Goal: Task Accomplishment & Management: Use online tool/utility

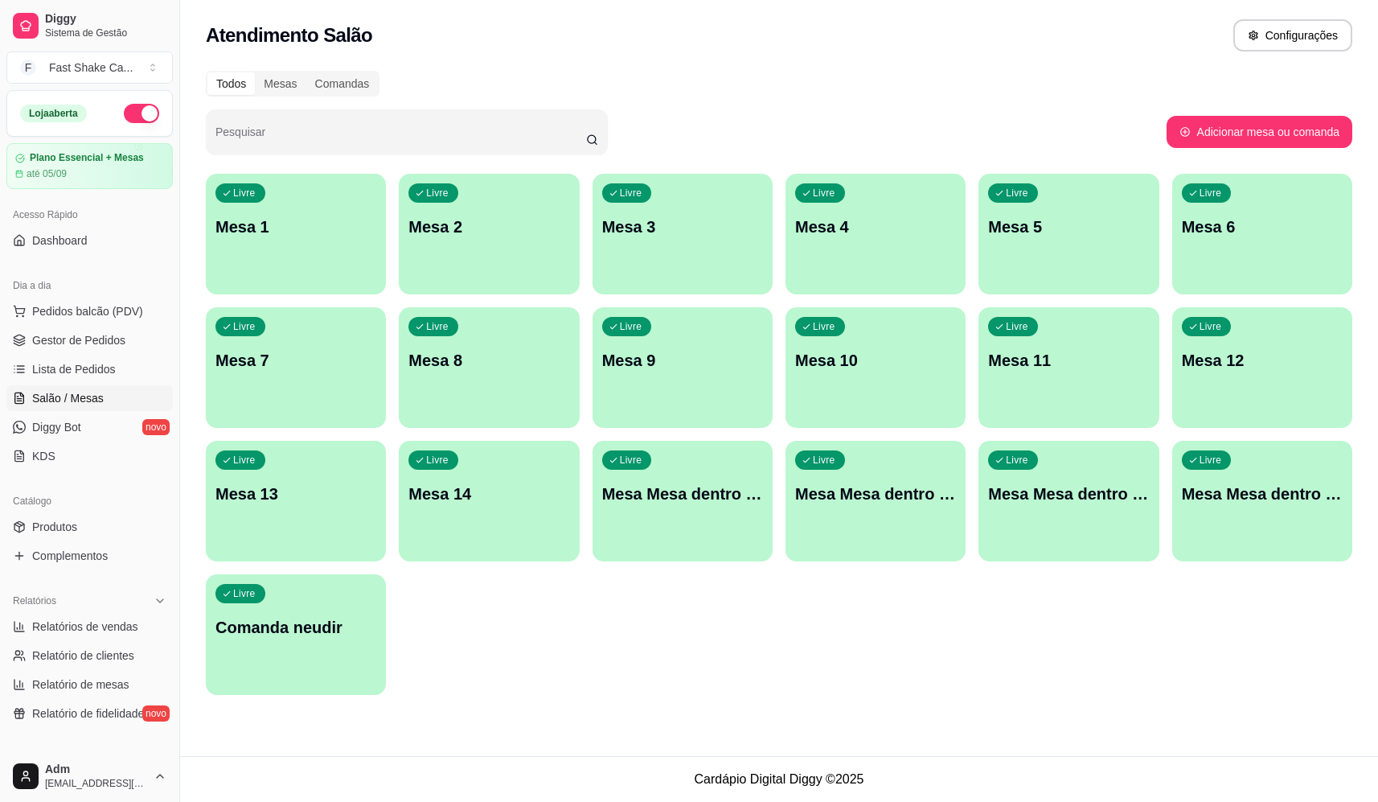
click at [966, 117] on div "Pesquisar" at bounding box center [686, 131] width 961 height 45
click at [768, 221] on div "Livre Mesa 1 Livre Mesa 2 Livre Mesa 3 Livre Mesa 4 Livre Mesa 5 Livre Mesa 6 L…" at bounding box center [779, 434] width 1146 height 521
click at [709, 240] on div "Livre Mesa 3" at bounding box center [683, 224] width 180 height 101
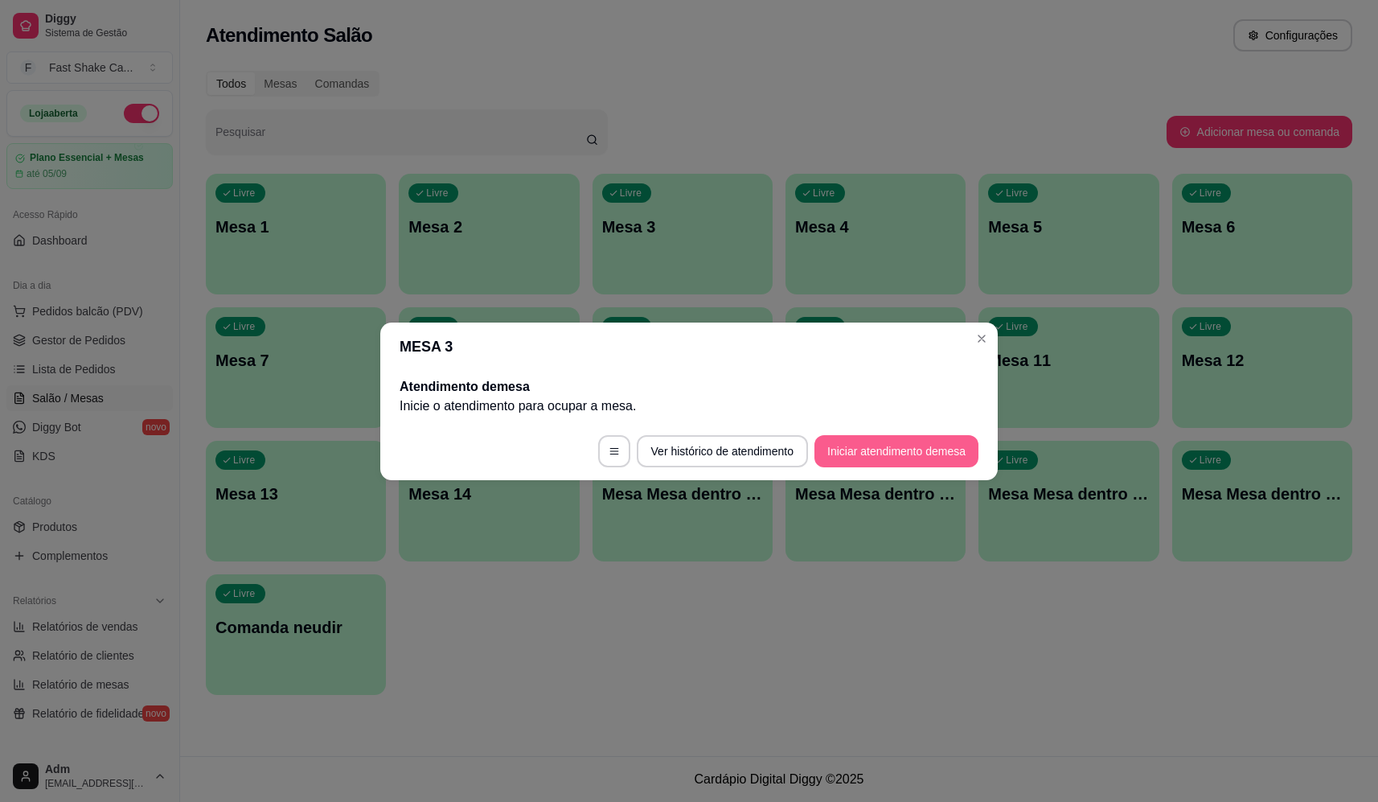
click at [912, 455] on button "Iniciar atendimento de mesa" at bounding box center [896, 451] width 164 height 32
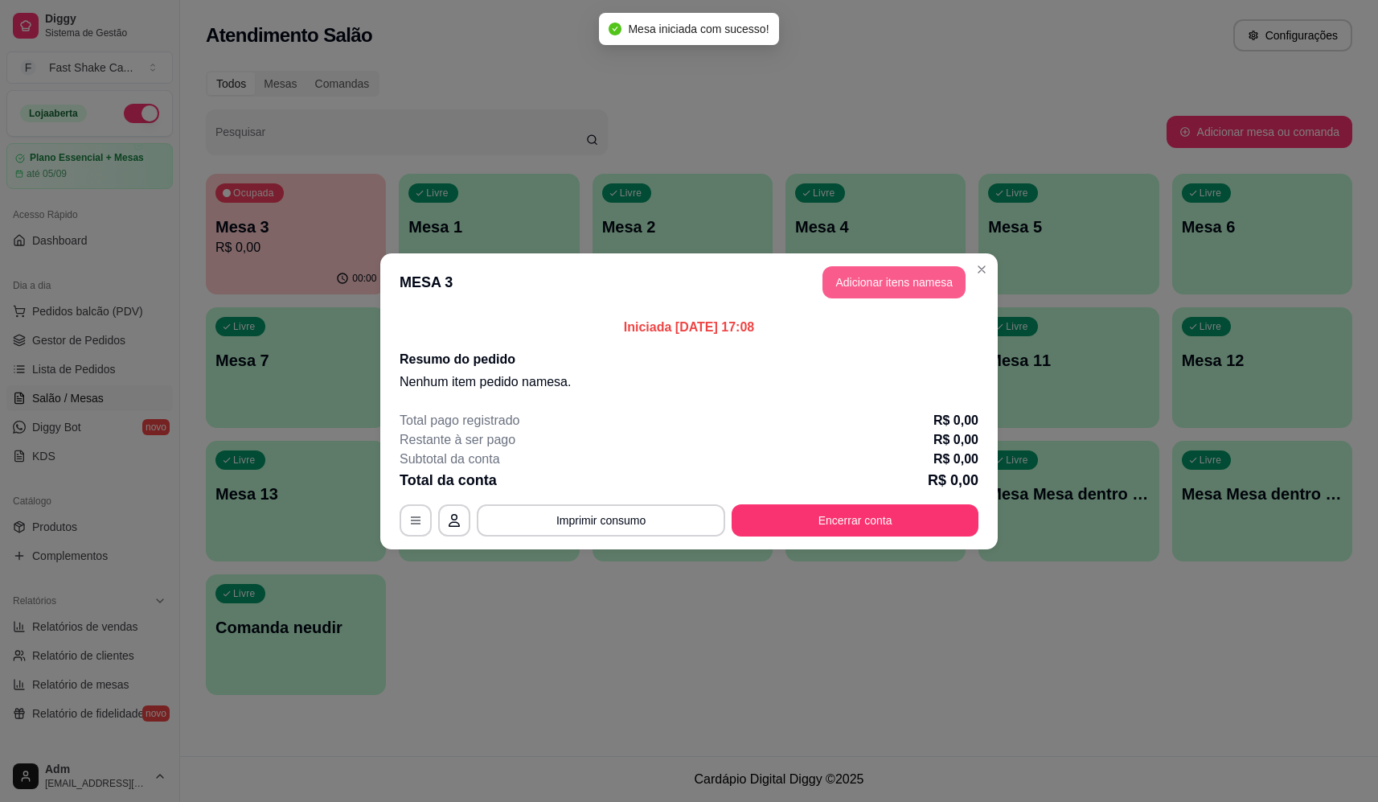
click at [876, 294] on button "Adicionar itens na mesa" at bounding box center [893, 282] width 143 height 32
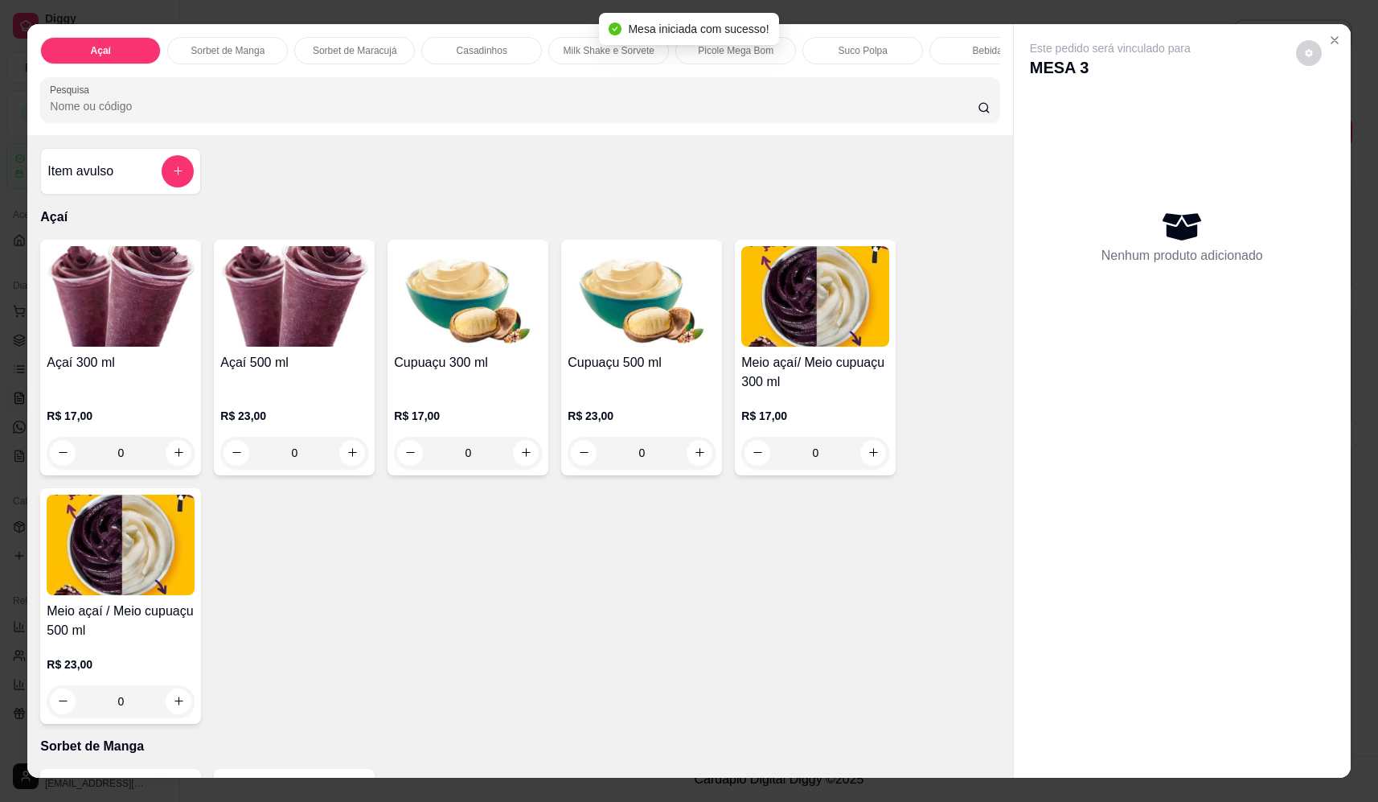
click at [351, 469] on div "0" at bounding box center [294, 453] width 148 height 32
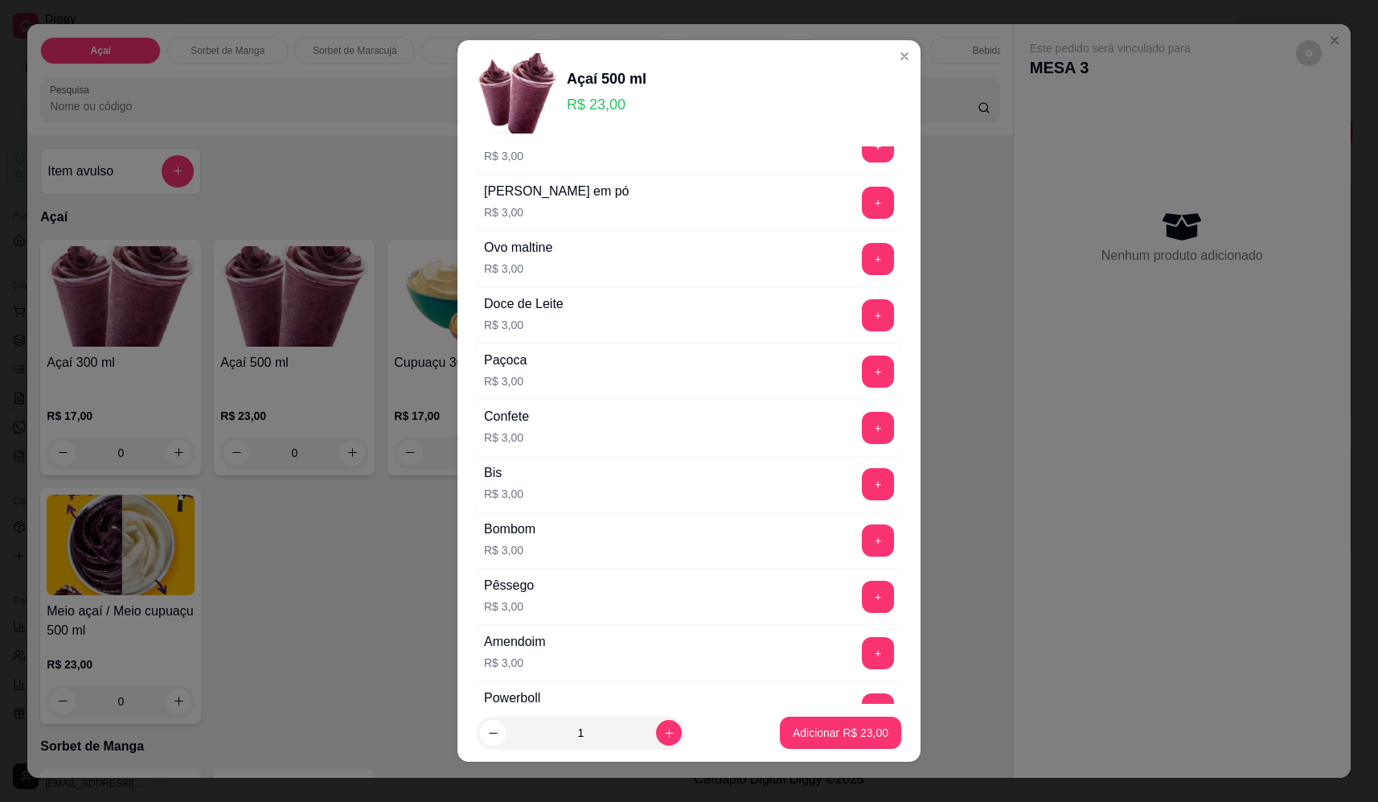
scroll to position [563, 0]
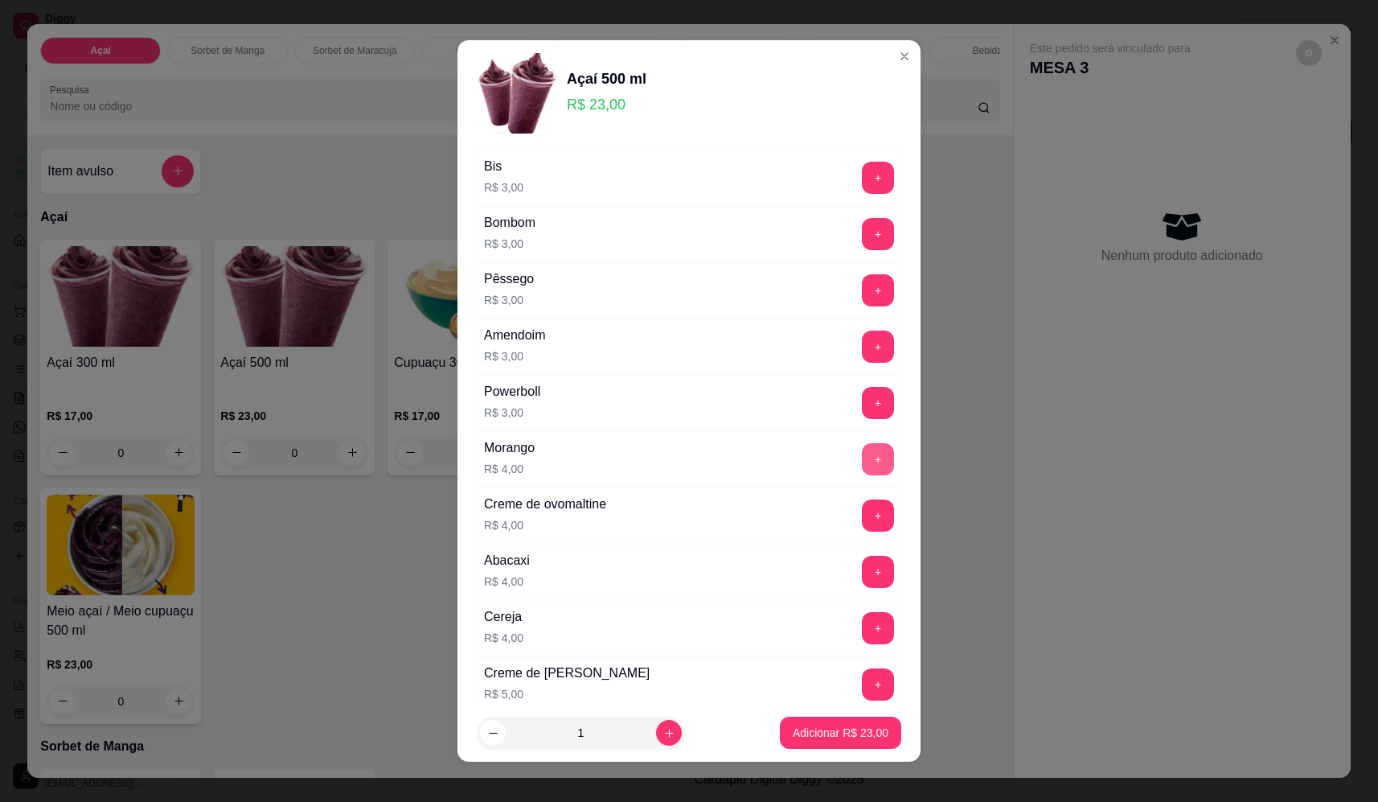
click at [862, 462] on button "+" at bounding box center [878, 459] width 32 height 32
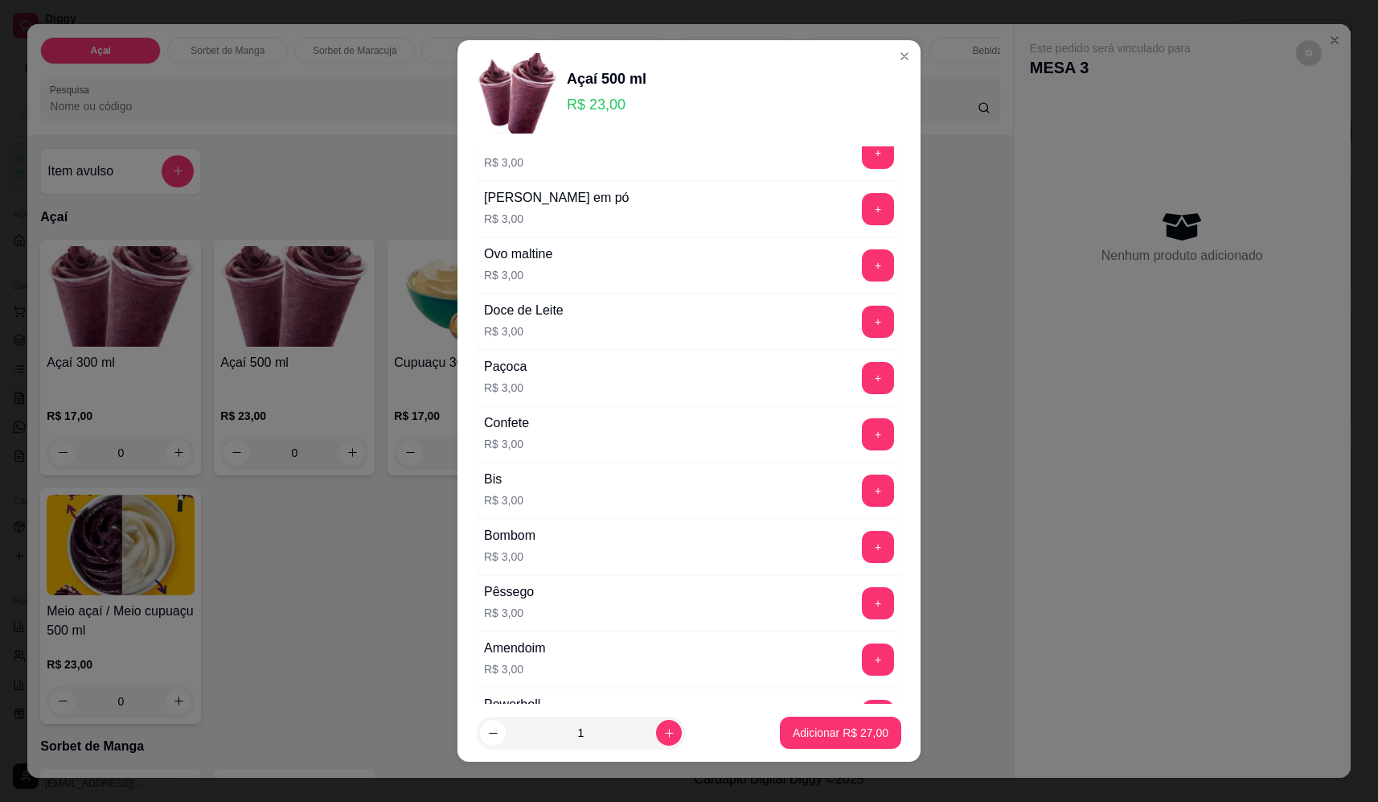
scroll to position [241, 0]
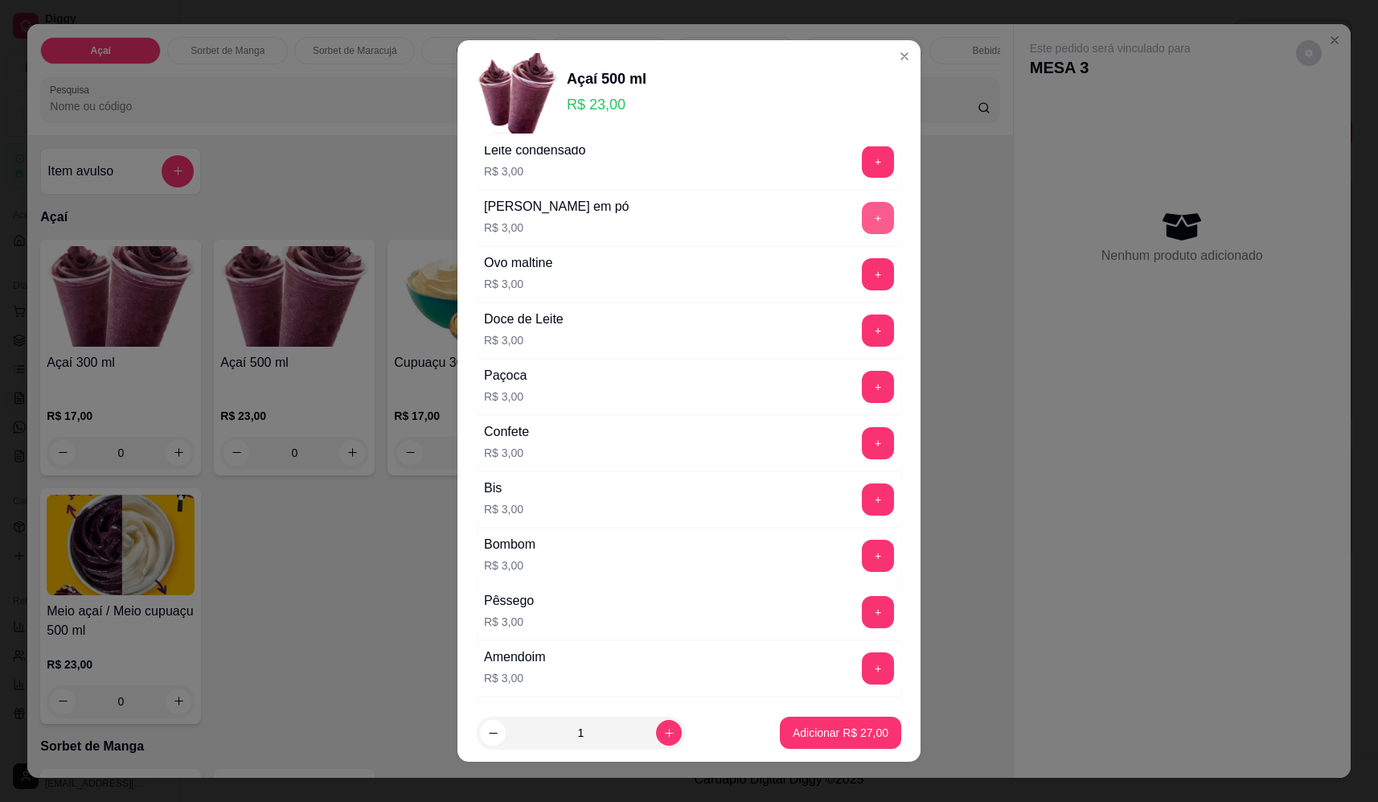
click at [862, 218] on button "+" at bounding box center [878, 218] width 32 height 32
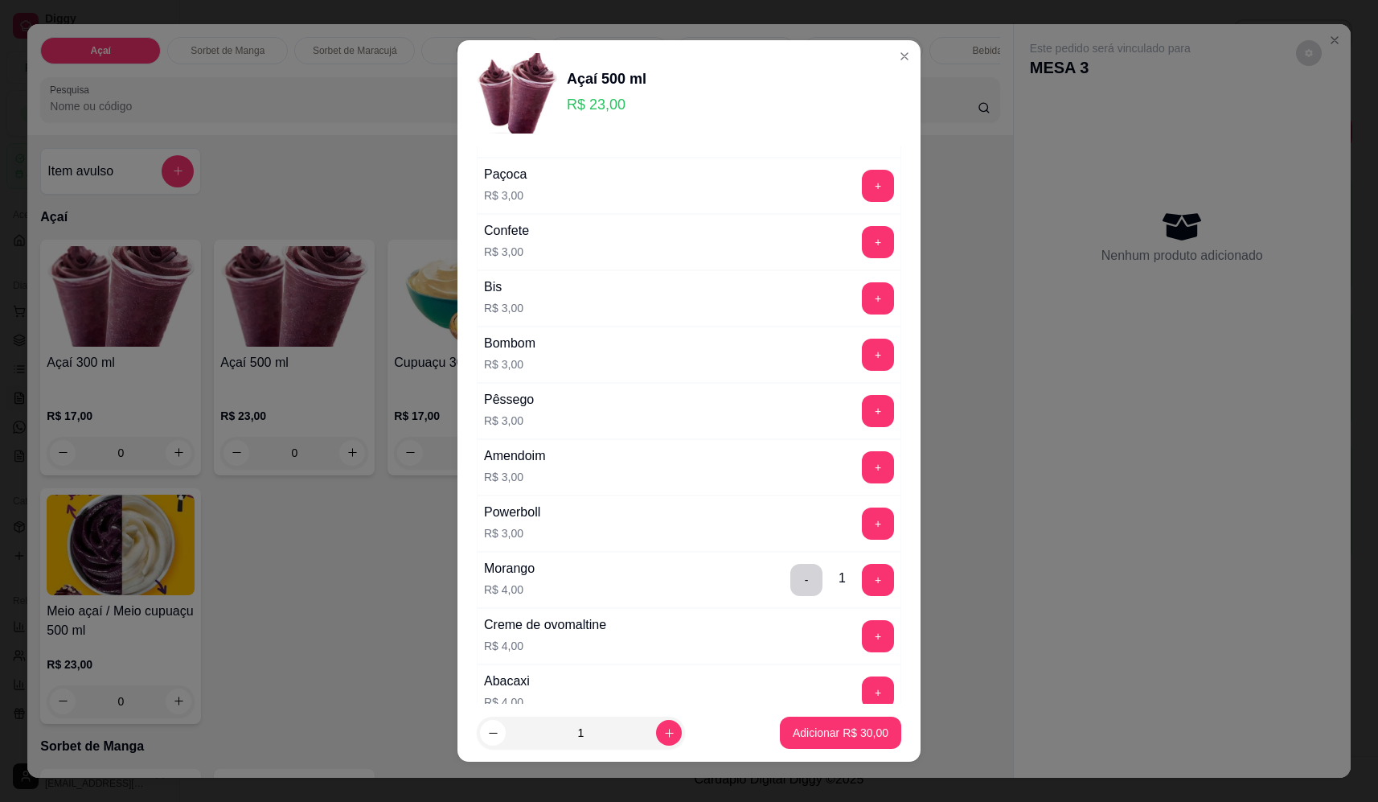
scroll to position [804, 0]
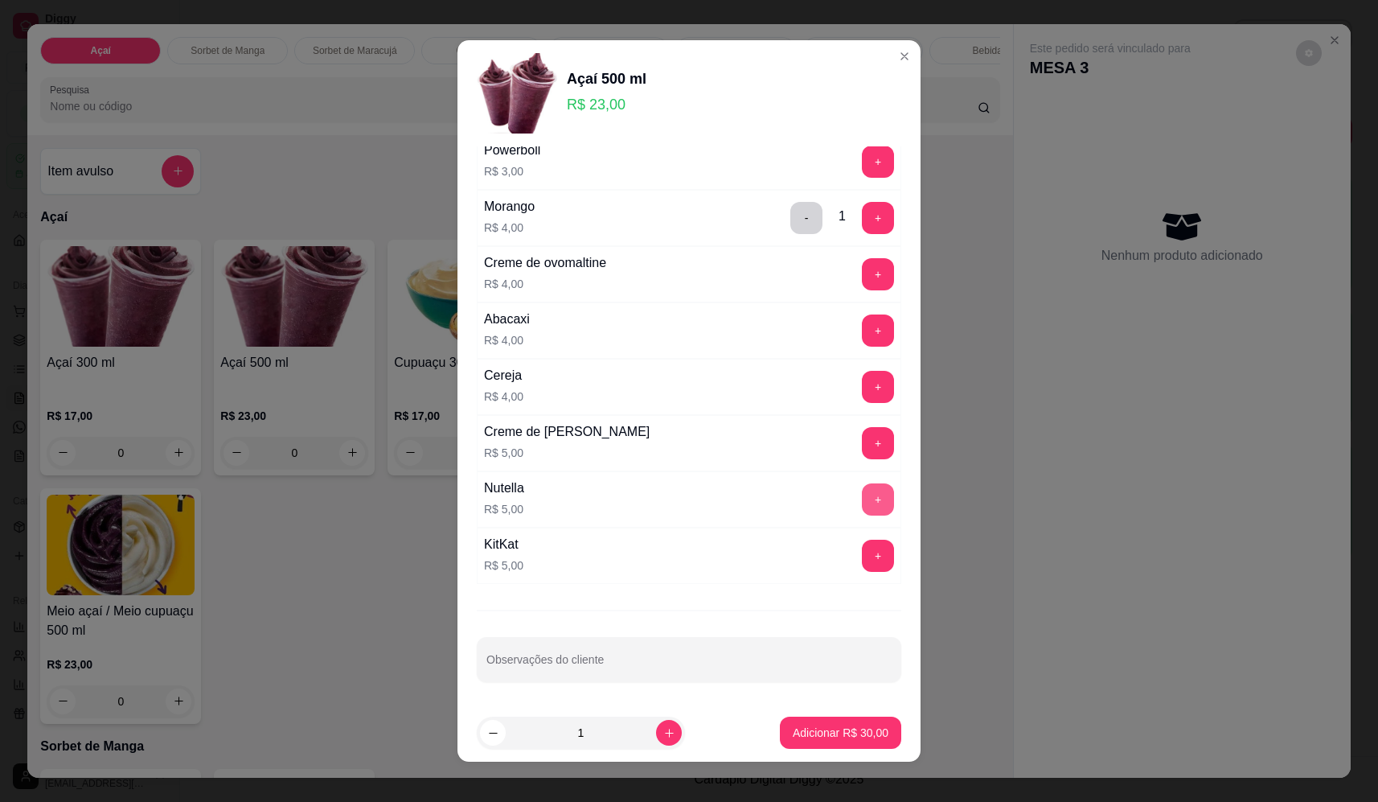
click at [862, 510] on button "+" at bounding box center [878, 499] width 32 height 32
click at [862, 728] on p "Adicionar R$ 35,00" at bounding box center [841, 732] width 96 height 16
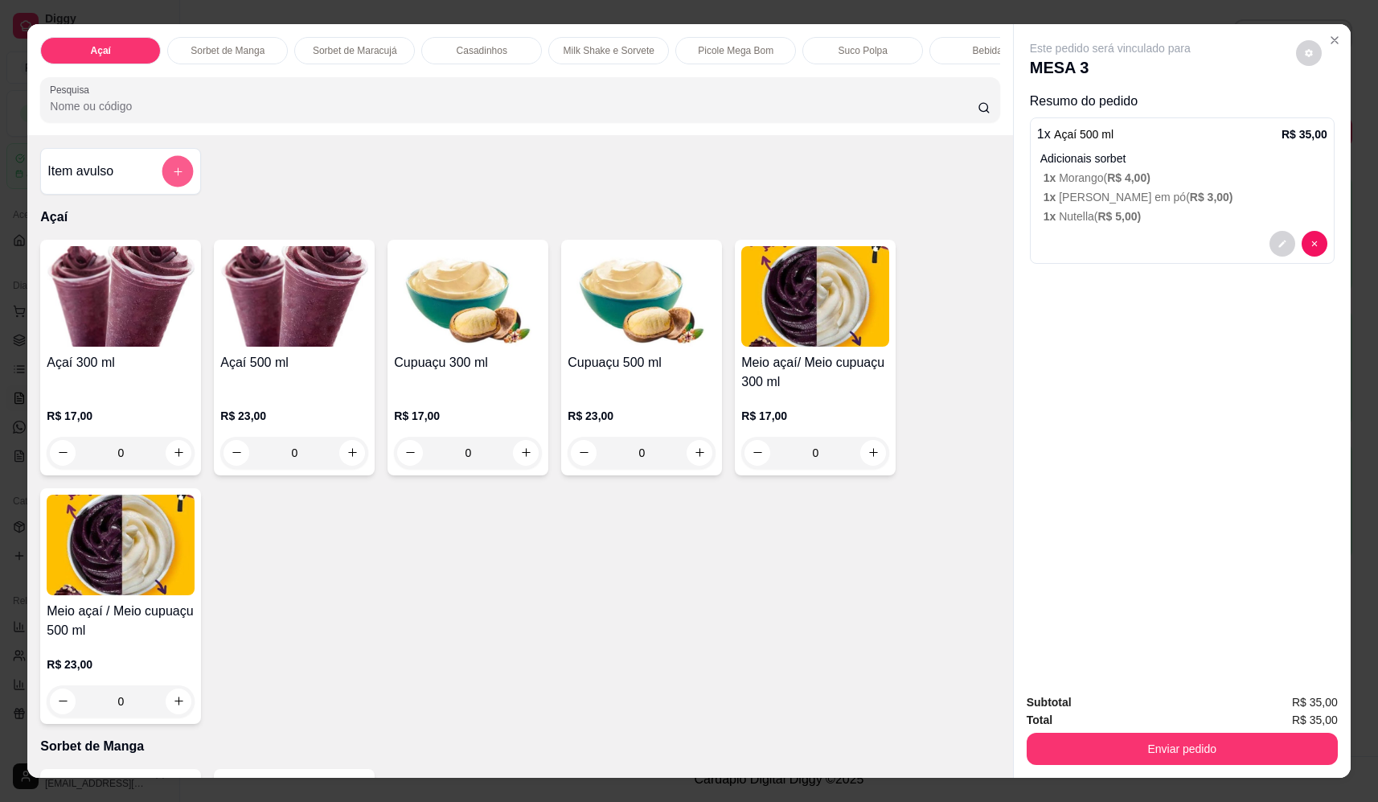
click at [162, 182] on button "add-separate-item" at bounding box center [177, 171] width 31 height 31
click at [628, 323] on div at bounding box center [689, 338] width 302 height 32
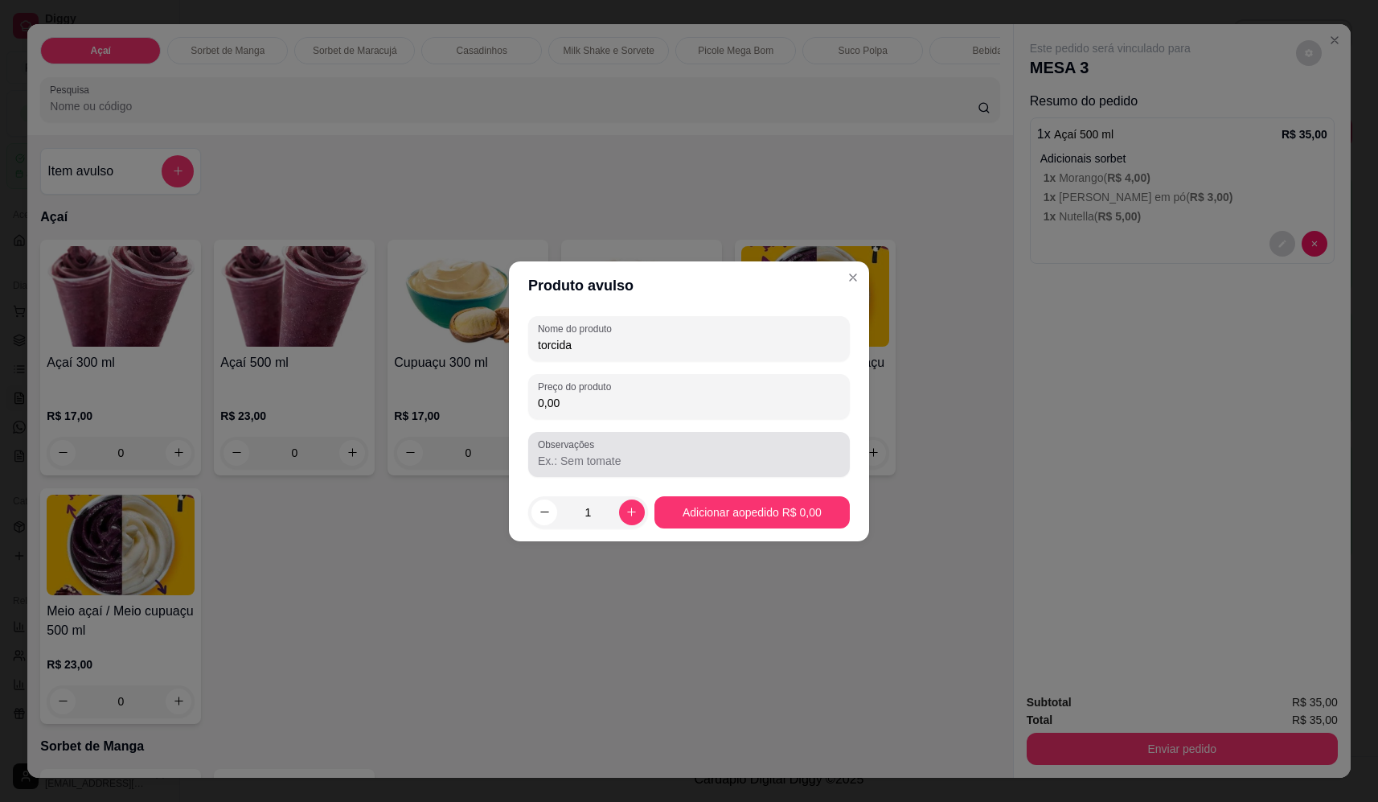
type input "torcida"
click at [715, 409] on input "0,00" at bounding box center [689, 403] width 302 height 16
type input "5,00"
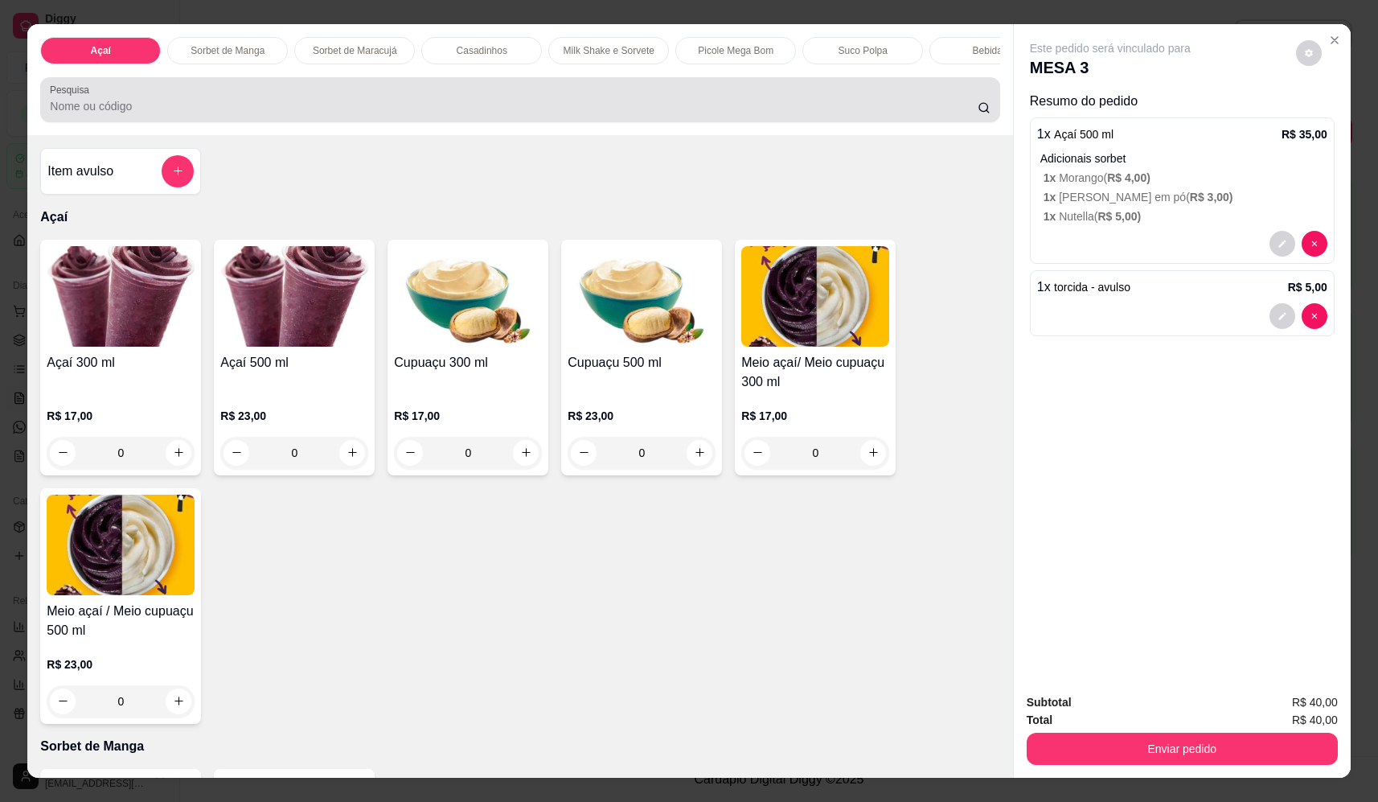
click at [193, 114] on input "Pesquisa" at bounding box center [514, 106] width 928 height 16
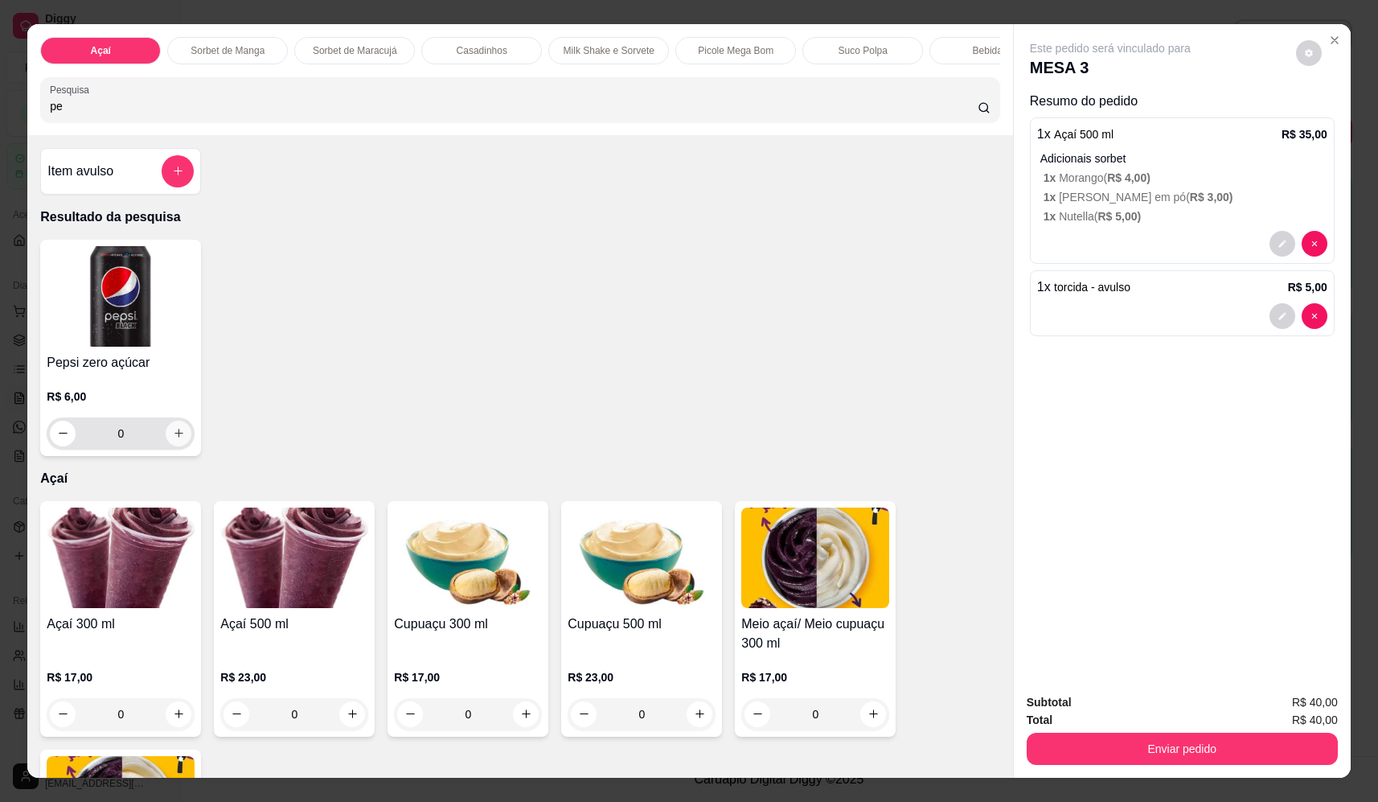
type input "pe"
click at [166, 444] on button "increase-product-quantity" at bounding box center [179, 433] width 26 height 26
type input "1"
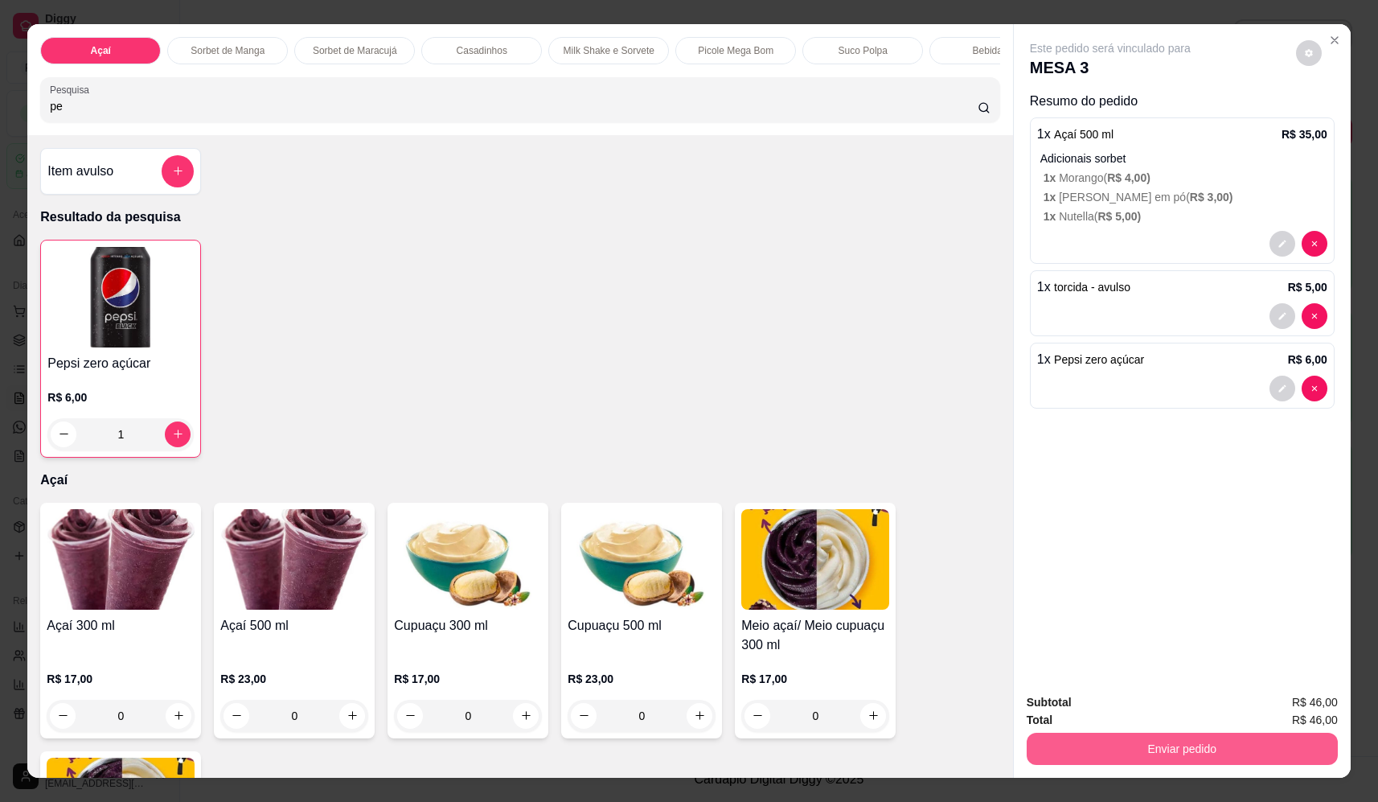
click at [1081, 757] on button "Enviar pedido" at bounding box center [1182, 748] width 311 height 32
click at [1078, 705] on button "Não registrar e enviar pedido" at bounding box center [1128, 709] width 167 height 31
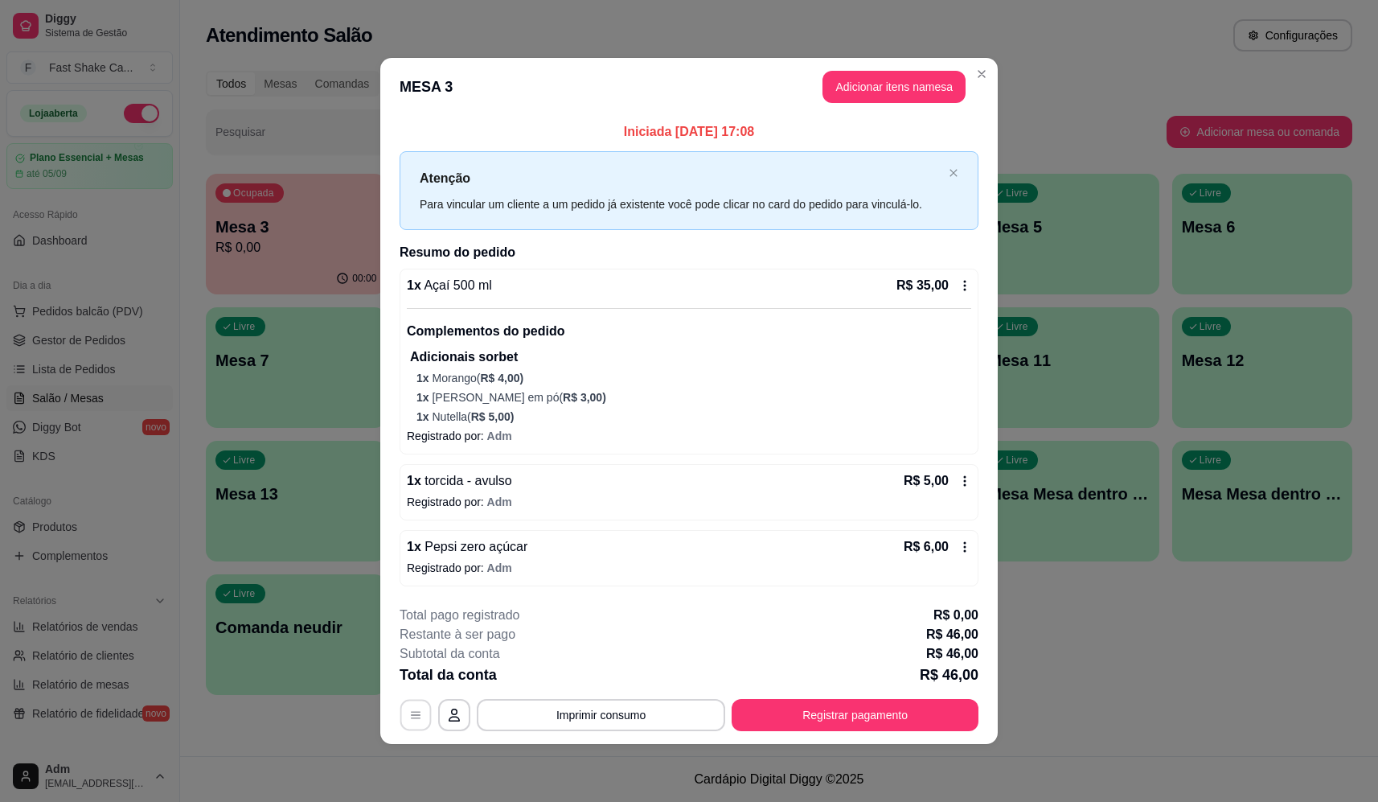
click at [410, 714] on icon "button" at bounding box center [415, 714] width 13 height 13
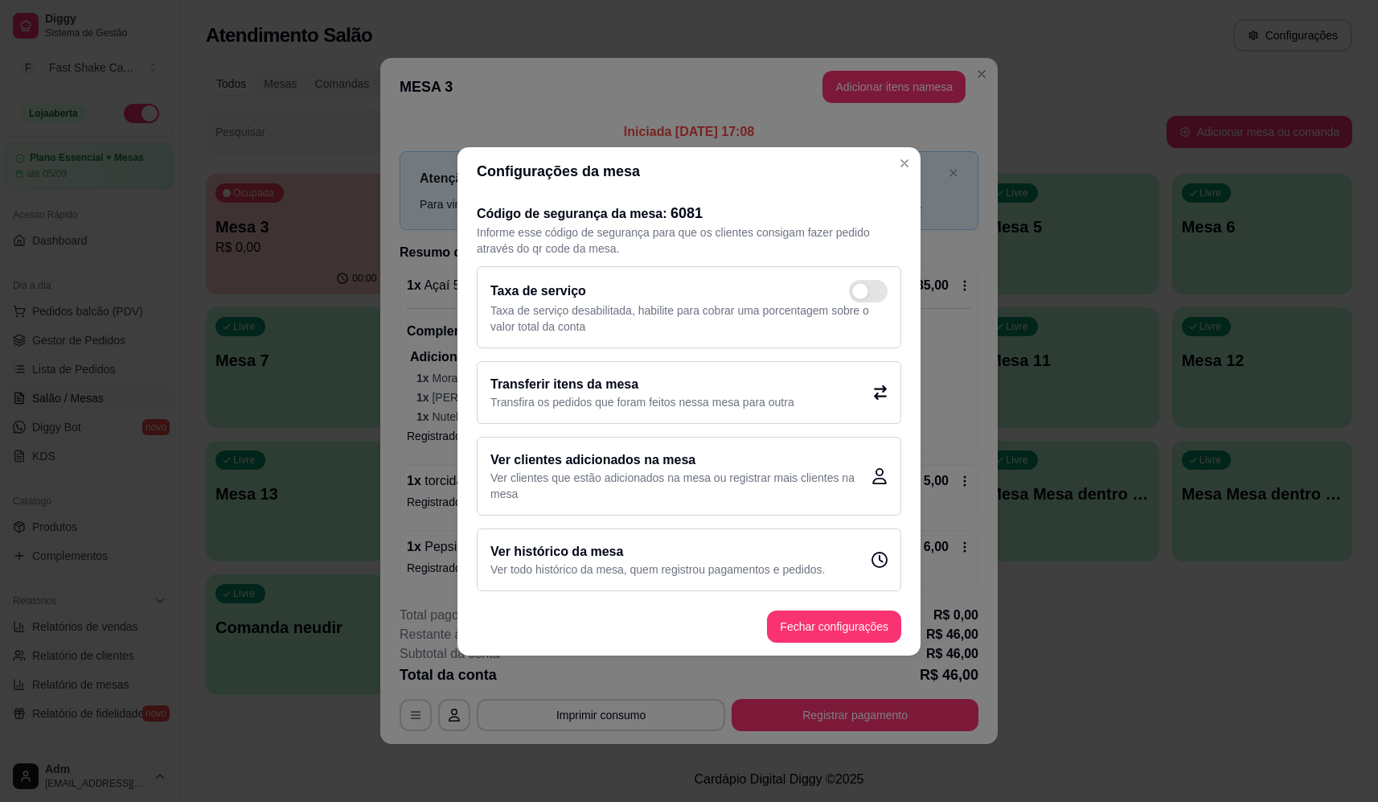
click at [642, 405] on p "Transfira os pedidos que foram feitos nessa mesa para outra" at bounding box center [642, 402] width 304 height 16
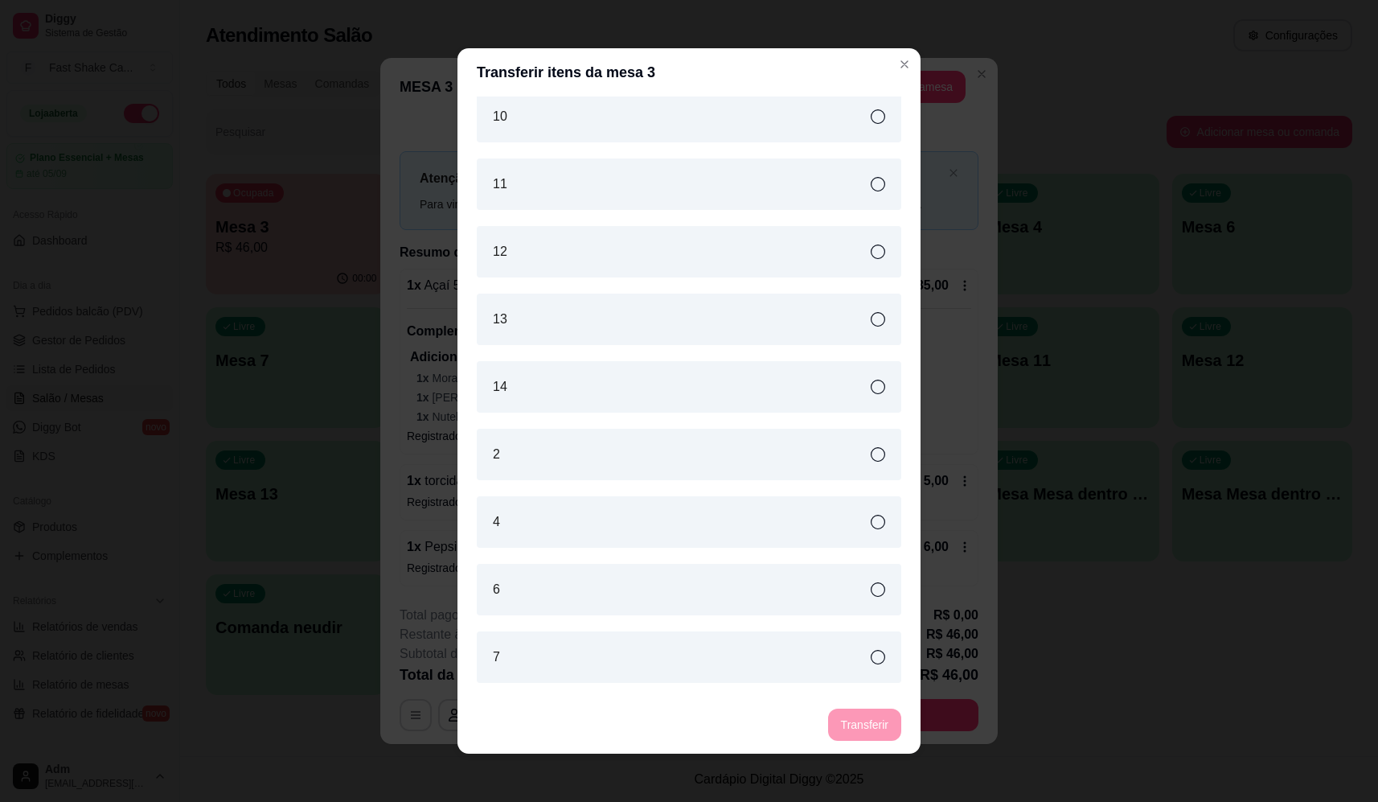
scroll to position [80, 0]
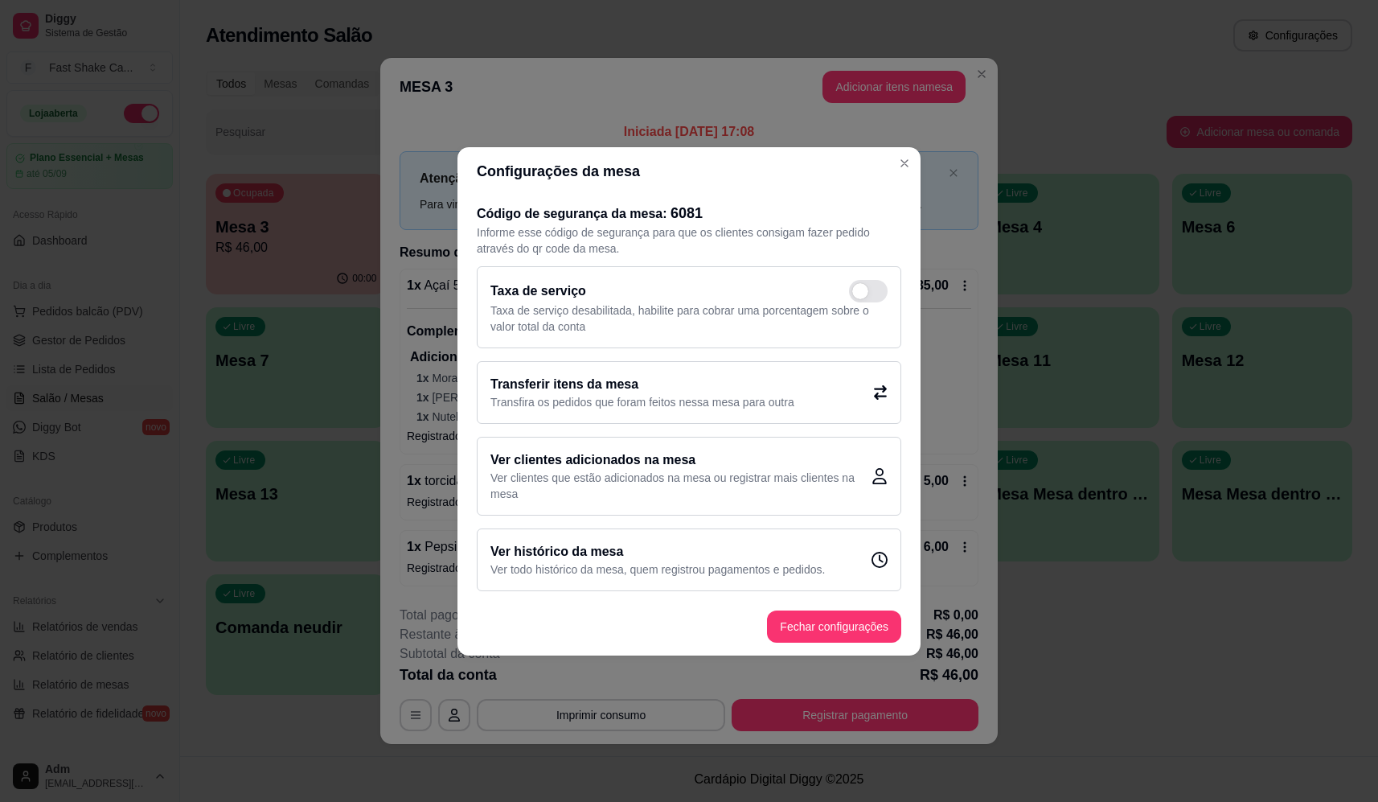
click at [588, 388] on h2 "Transferir itens da mesa" at bounding box center [642, 384] width 304 height 19
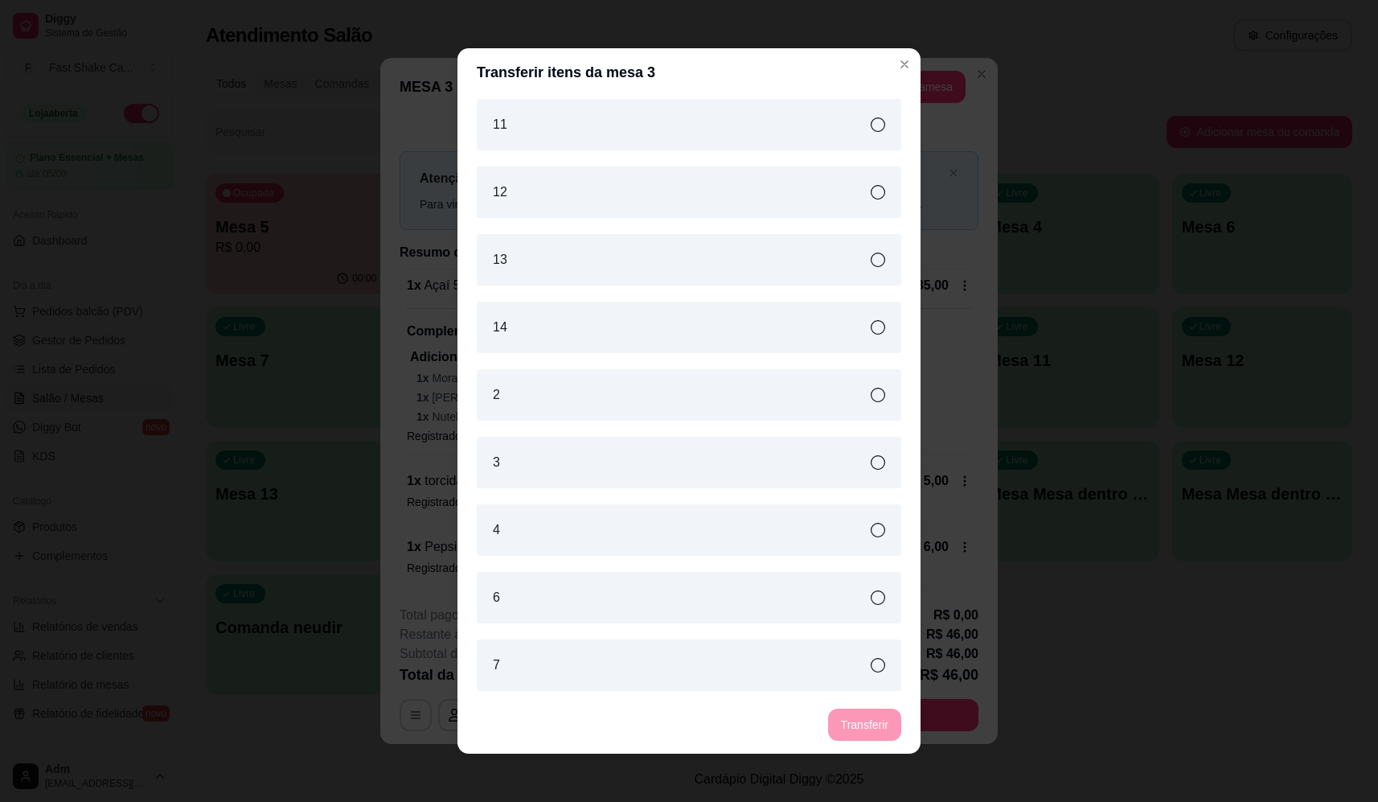
scroll to position [241, 0]
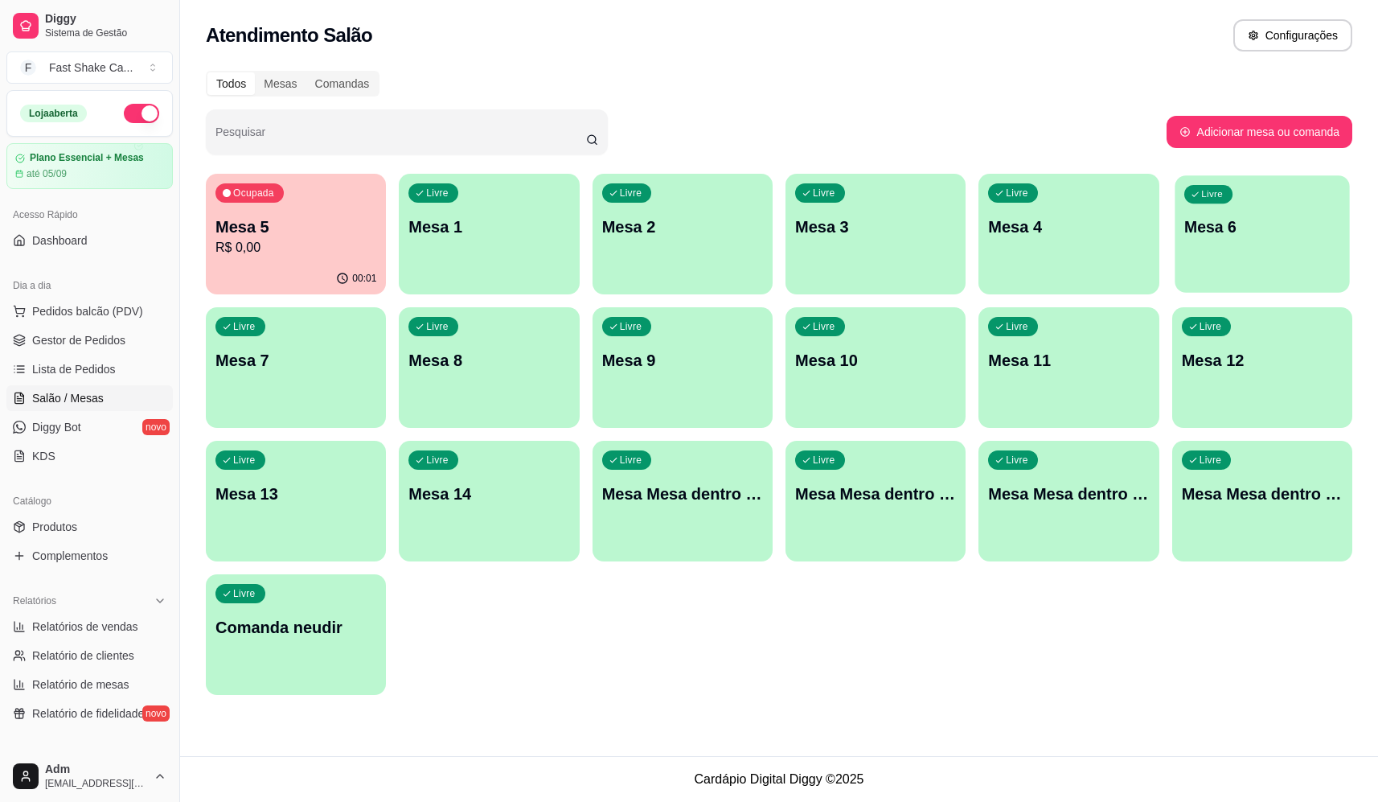
click at [1244, 218] on p "Mesa 6" at bounding box center [1262, 227] width 156 height 22
click at [318, 202] on div "Ocupada Mesa 5 R$ 0,00" at bounding box center [295, 218] width 175 height 87
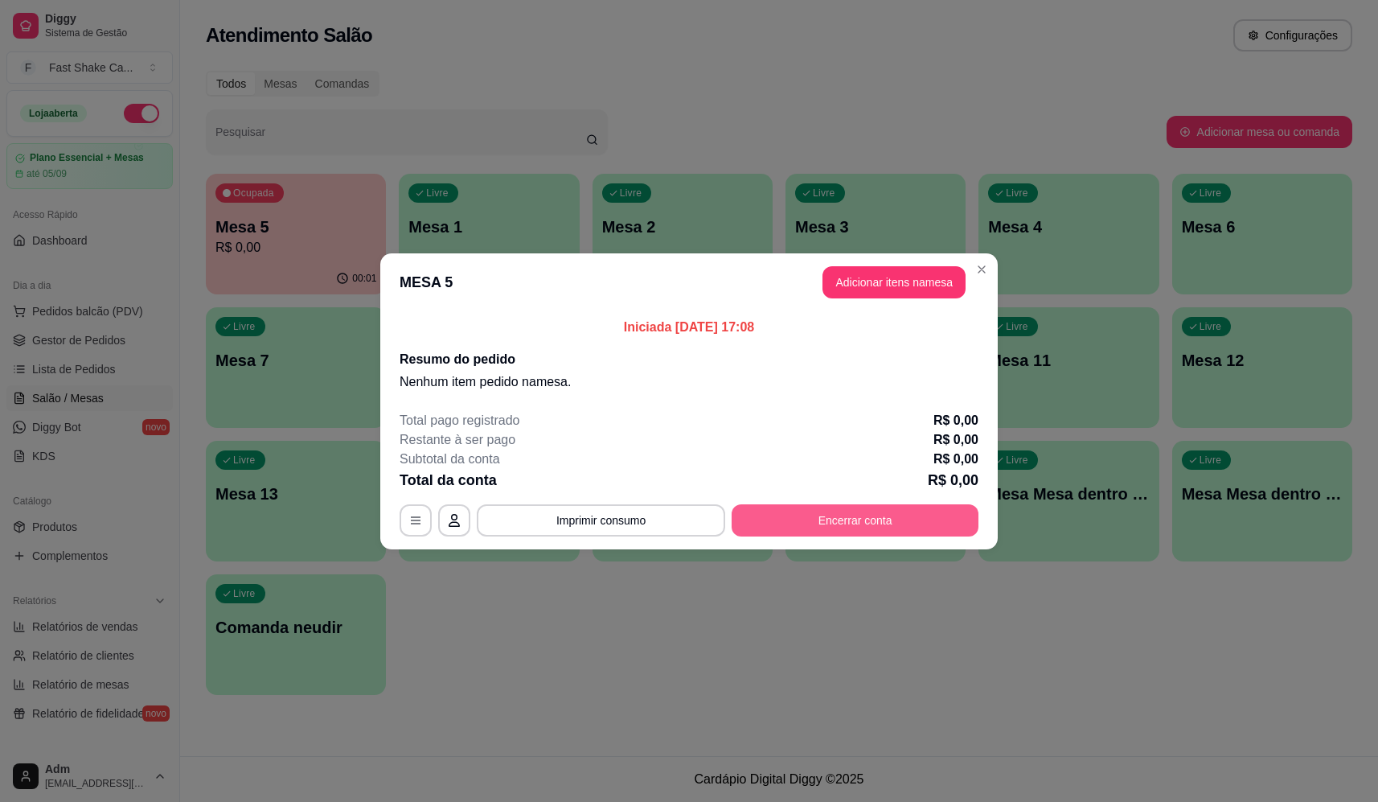
click at [880, 505] on button "Encerrar conta" at bounding box center [855, 520] width 247 height 32
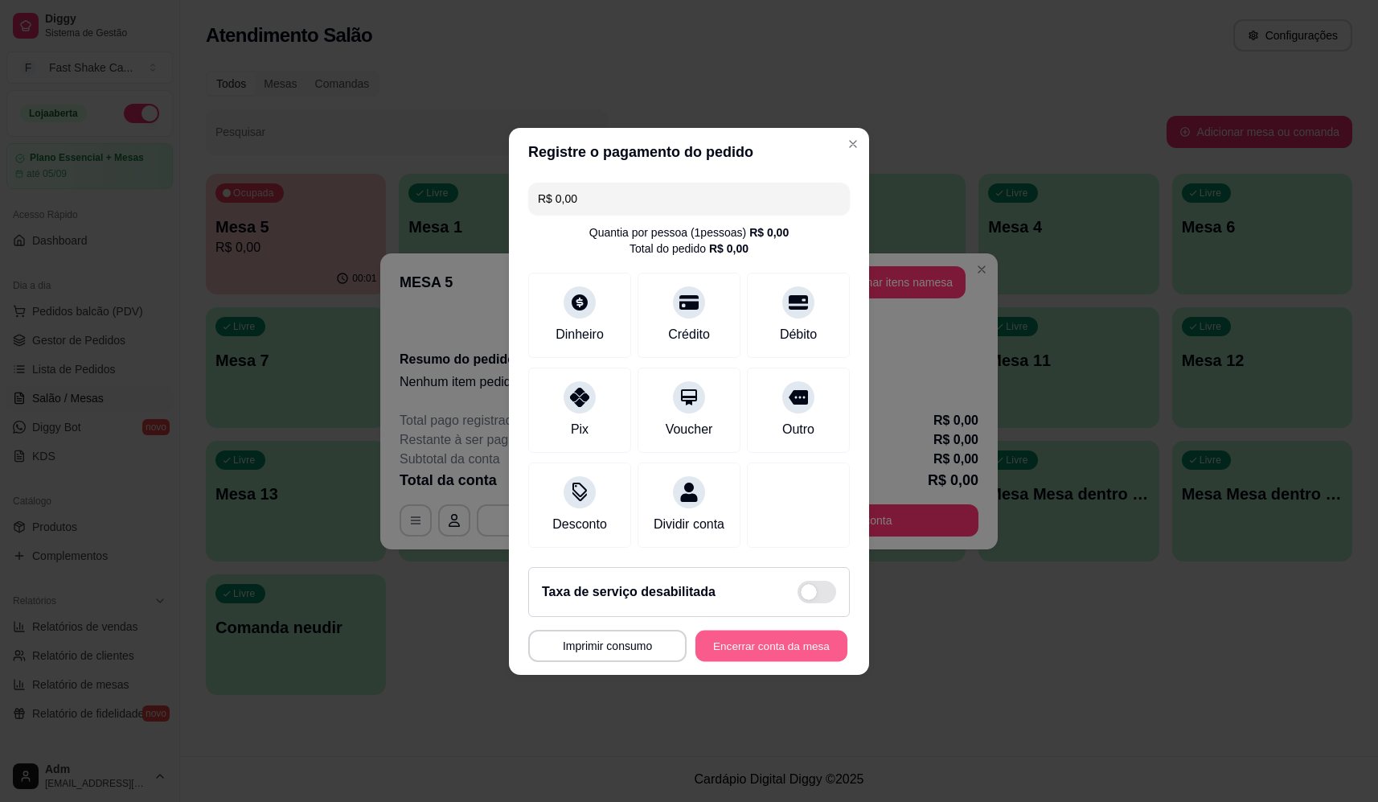
click at [743, 658] on button "Encerrar conta da mesa" at bounding box center [771, 645] width 152 height 31
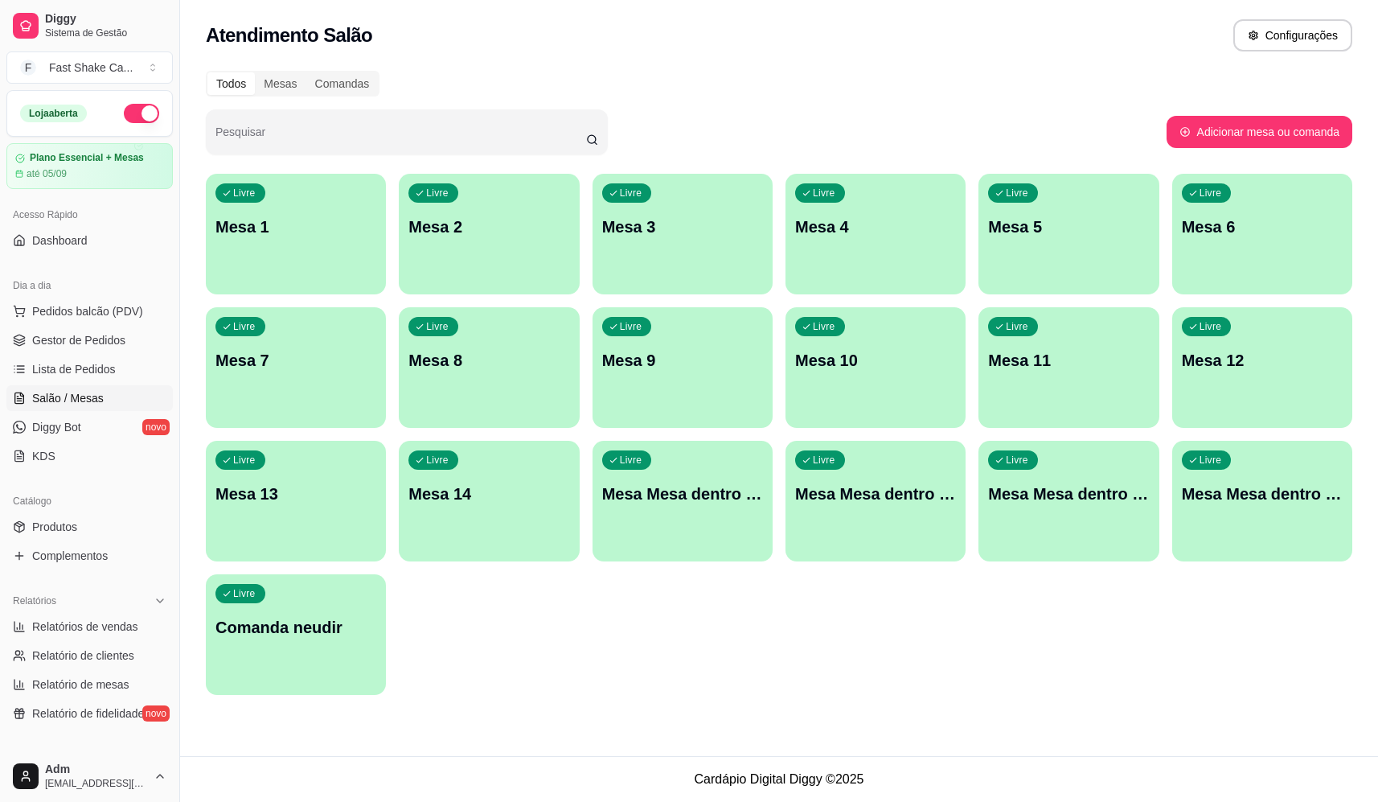
click at [635, 231] on p "Mesa 3" at bounding box center [682, 226] width 161 height 23
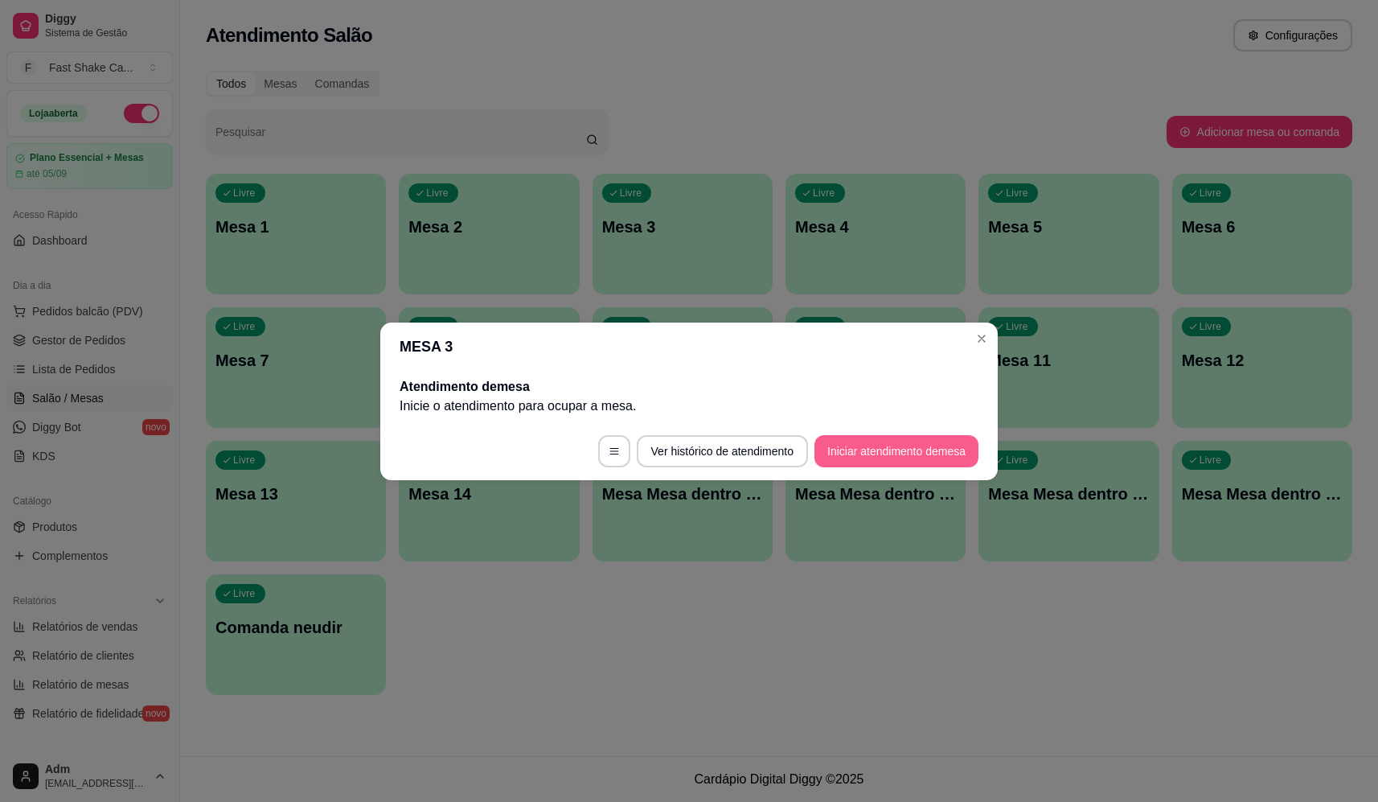
click at [849, 454] on button "Iniciar atendimento de mesa" at bounding box center [896, 451] width 164 height 32
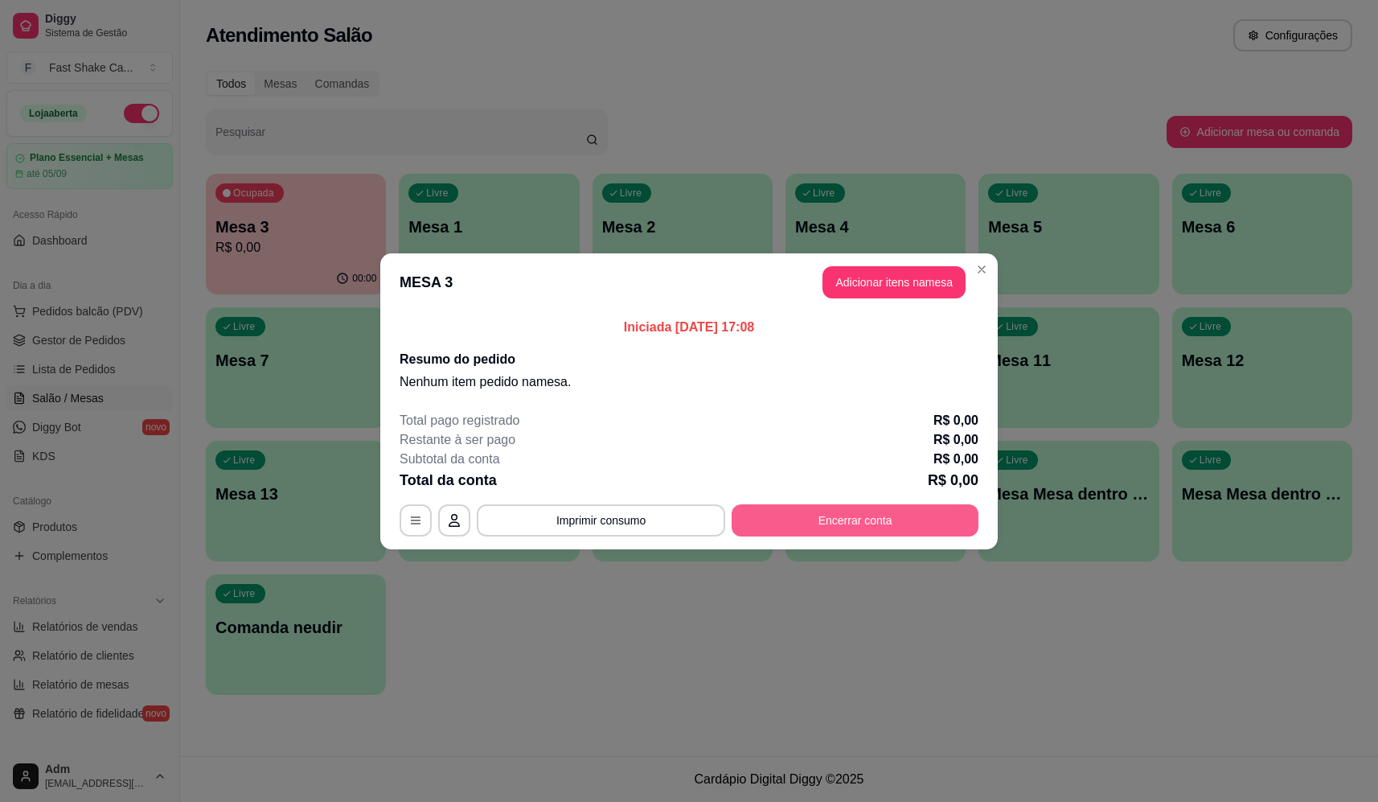
click at [878, 523] on button "Encerrar conta" at bounding box center [855, 520] width 247 height 32
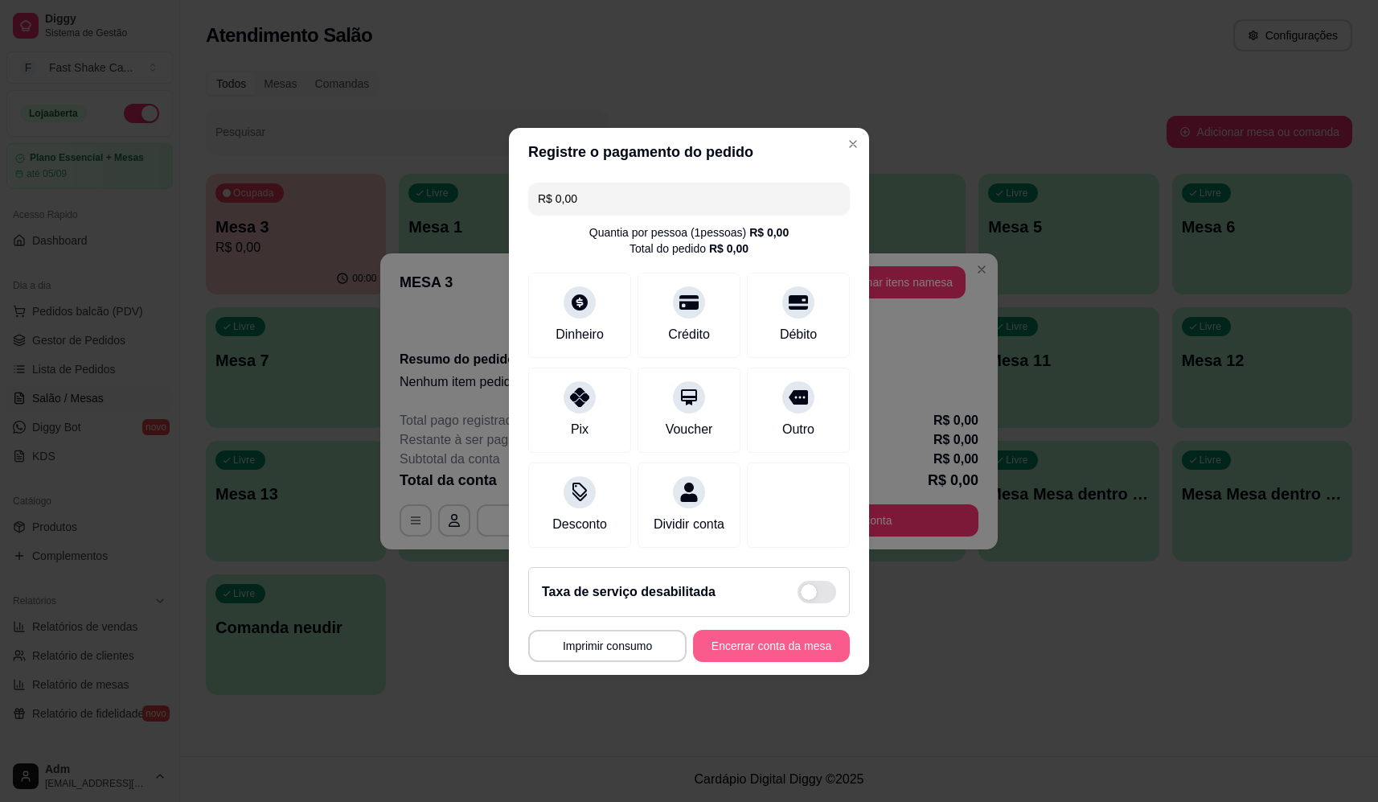
click at [774, 674] on footer "Taxa de serviço desabilitada MESA 3 Tempo de permanência: 0 minutos Cod. Segura…" at bounding box center [689, 614] width 360 height 121
click at [755, 662] on button "Encerrar conta da mesa" at bounding box center [771, 646] width 157 height 32
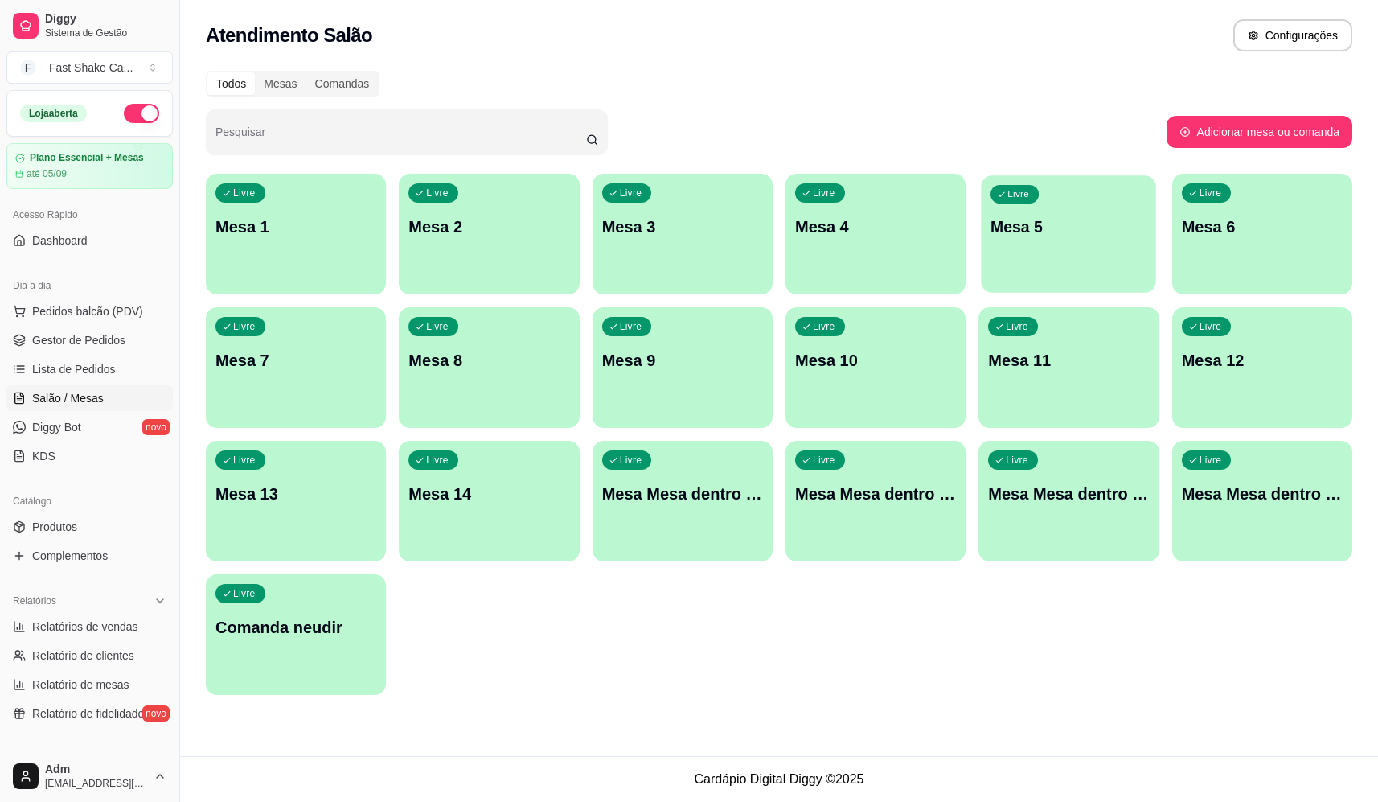
click at [1025, 233] on p "Mesa 5" at bounding box center [1069, 227] width 156 height 22
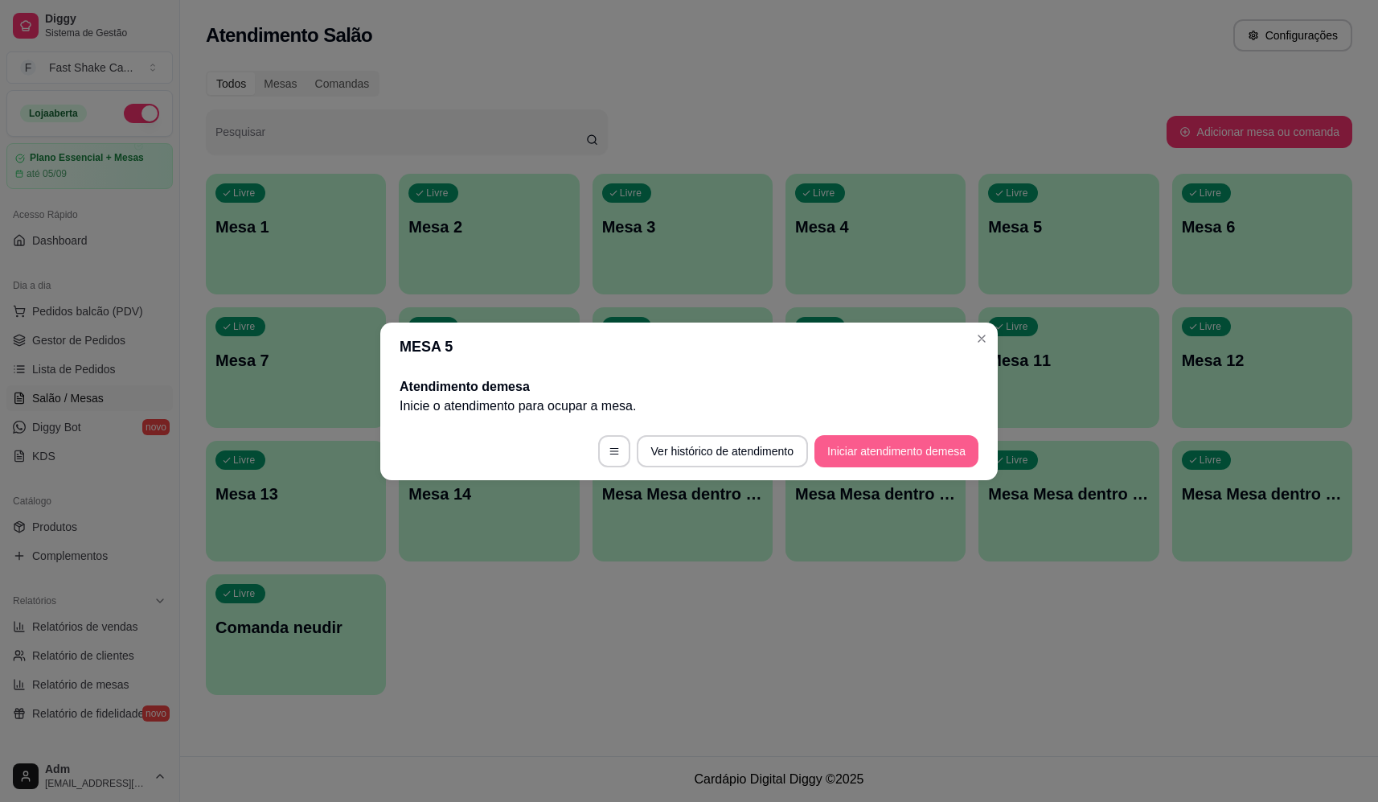
click at [900, 453] on button "Iniciar atendimento de mesa" at bounding box center [896, 451] width 164 height 32
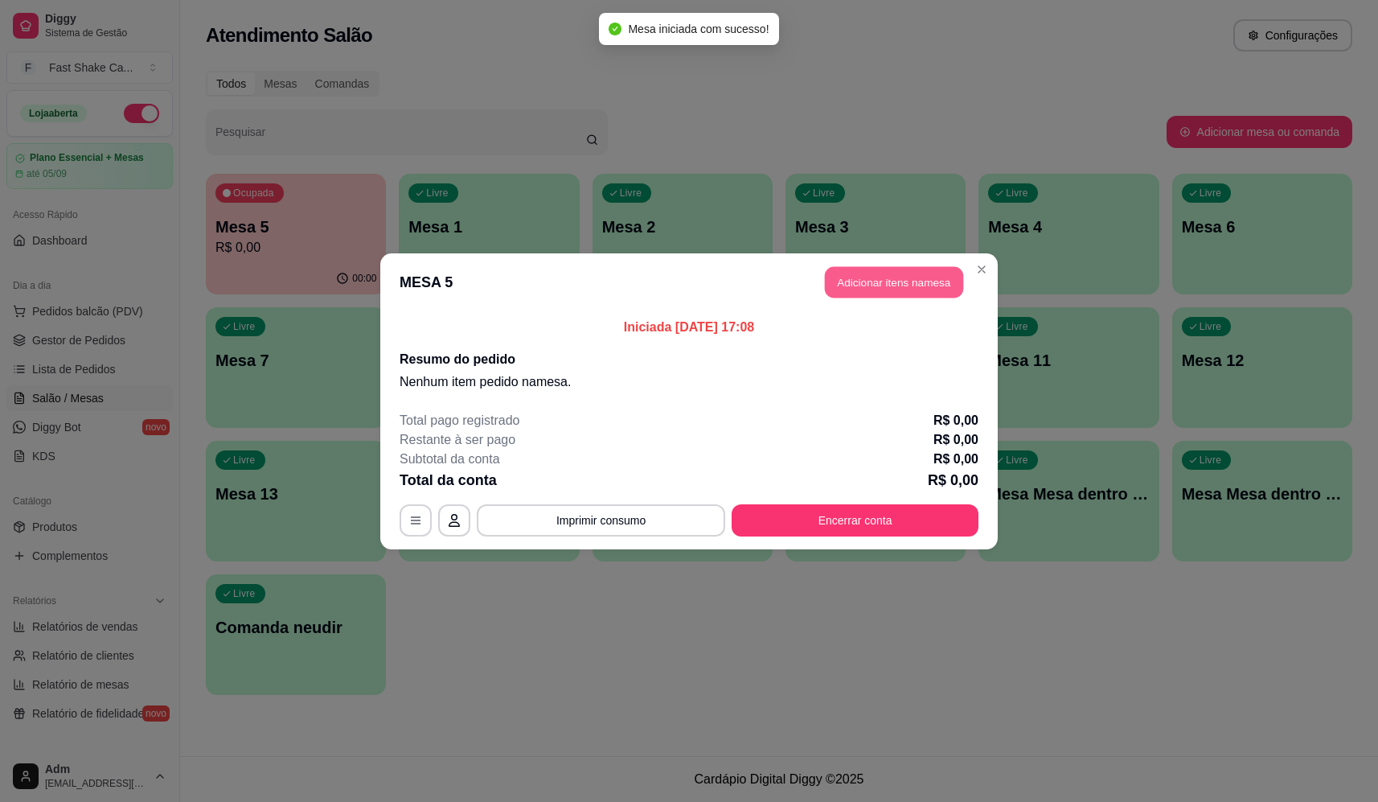
click at [859, 279] on button "Adicionar itens na mesa" at bounding box center [894, 281] width 138 height 31
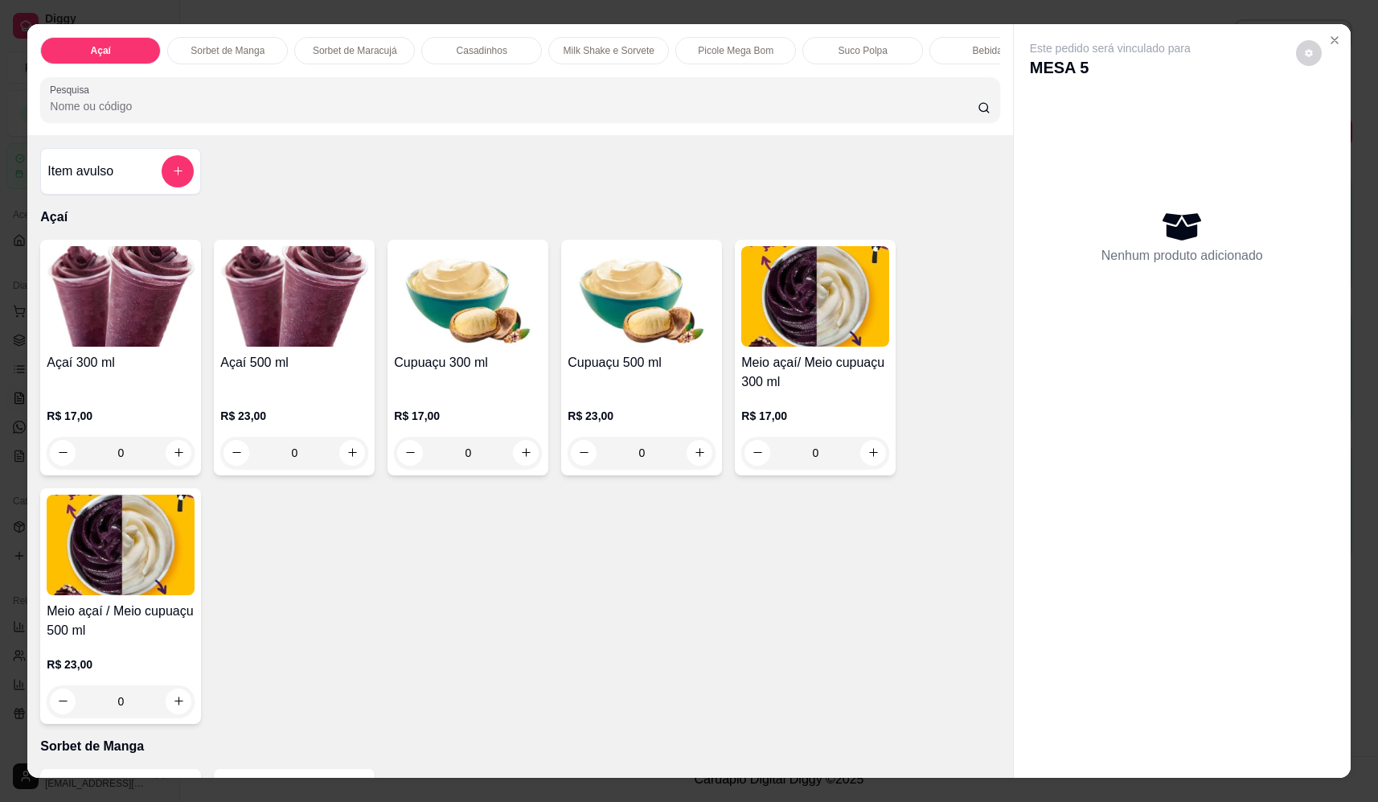
click at [347, 464] on div "0" at bounding box center [294, 453] width 148 height 32
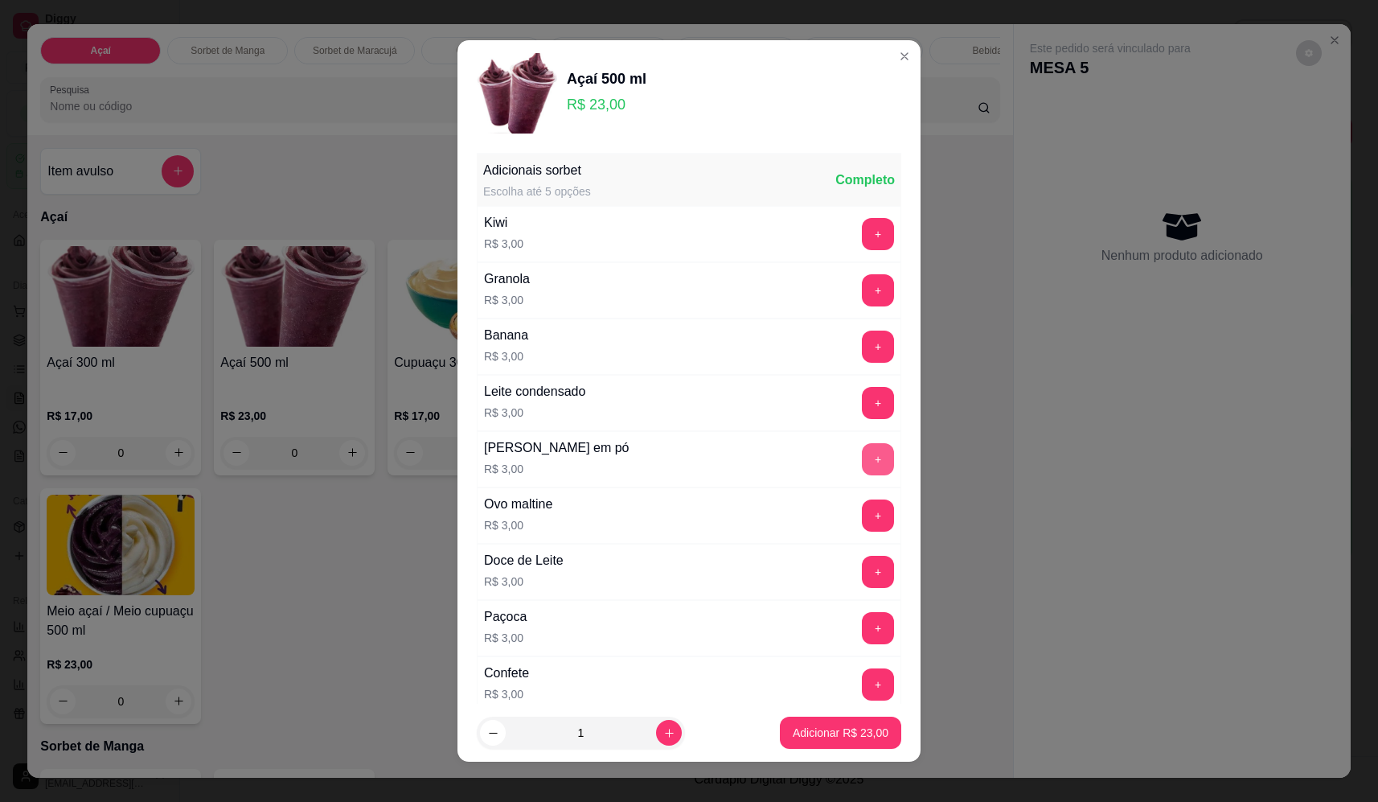
click at [862, 458] on button "+" at bounding box center [878, 459] width 32 height 32
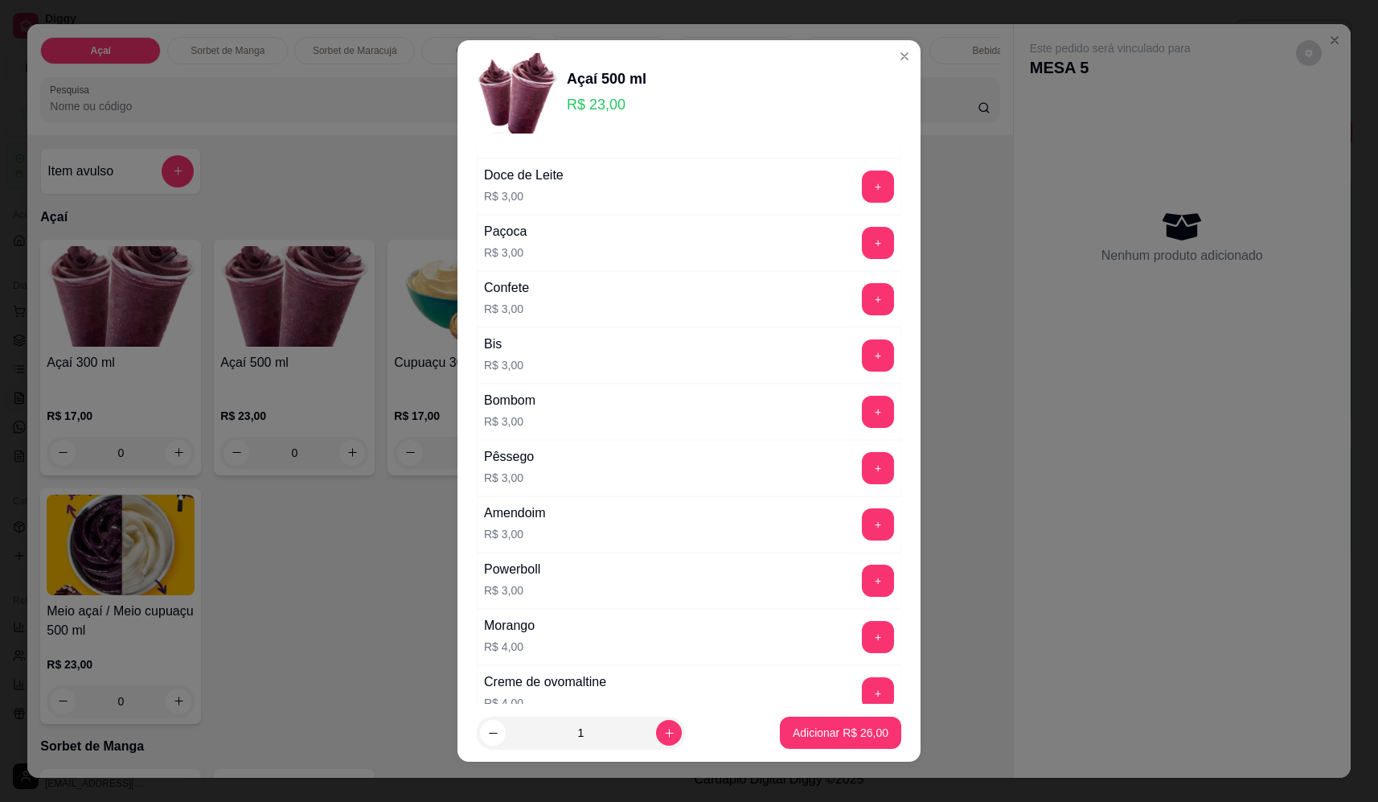
scroll to position [563, 0]
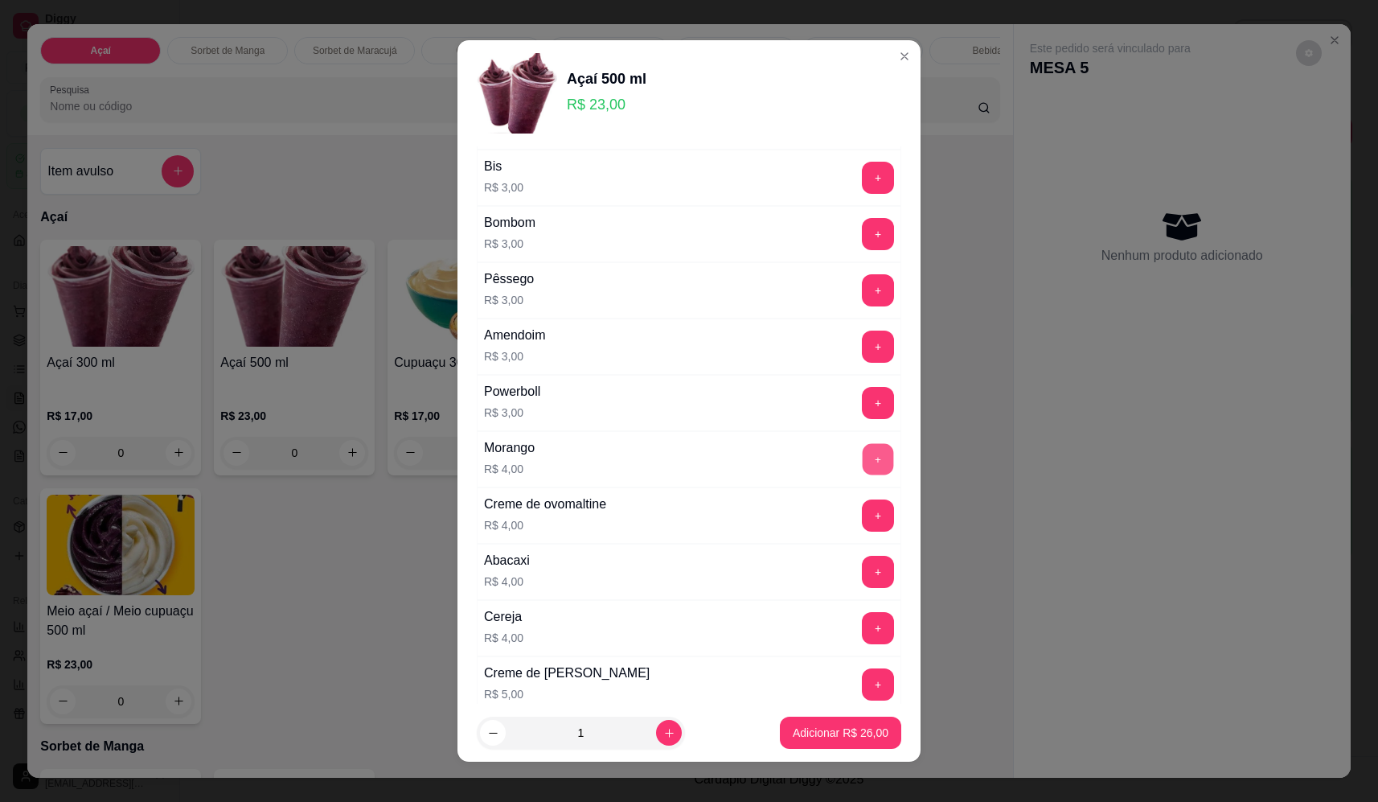
click at [863, 459] on button "+" at bounding box center [878, 458] width 31 height 31
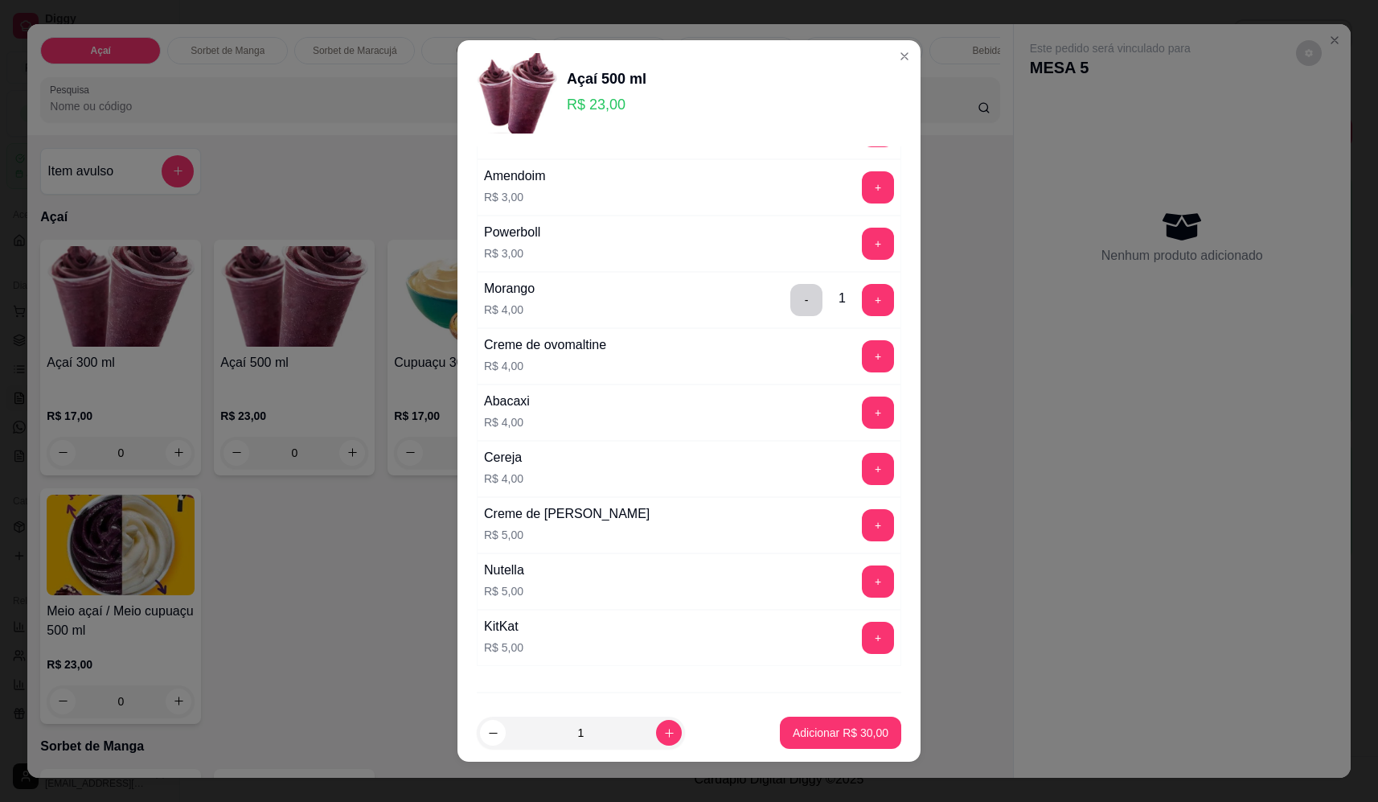
scroll to position [724, 0]
click at [863, 577] on button "+" at bounding box center [878, 579] width 31 height 31
click at [840, 730] on p "Adicionar R$ 35,00" at bounding box center [841, 732] width 96 height 16
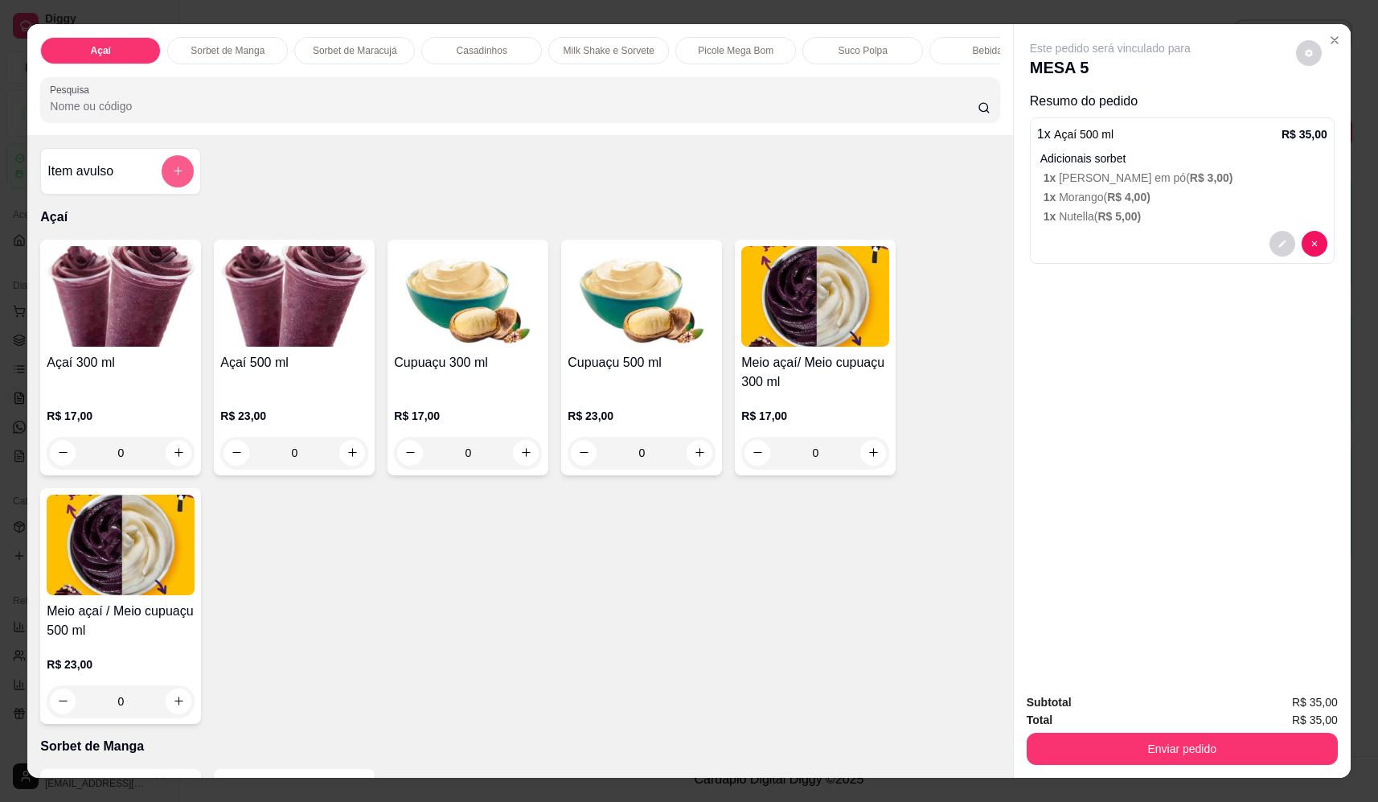
click at [178, 177] on icon "add-separate-item" at bounding box center [178, 171] width 12 height 12
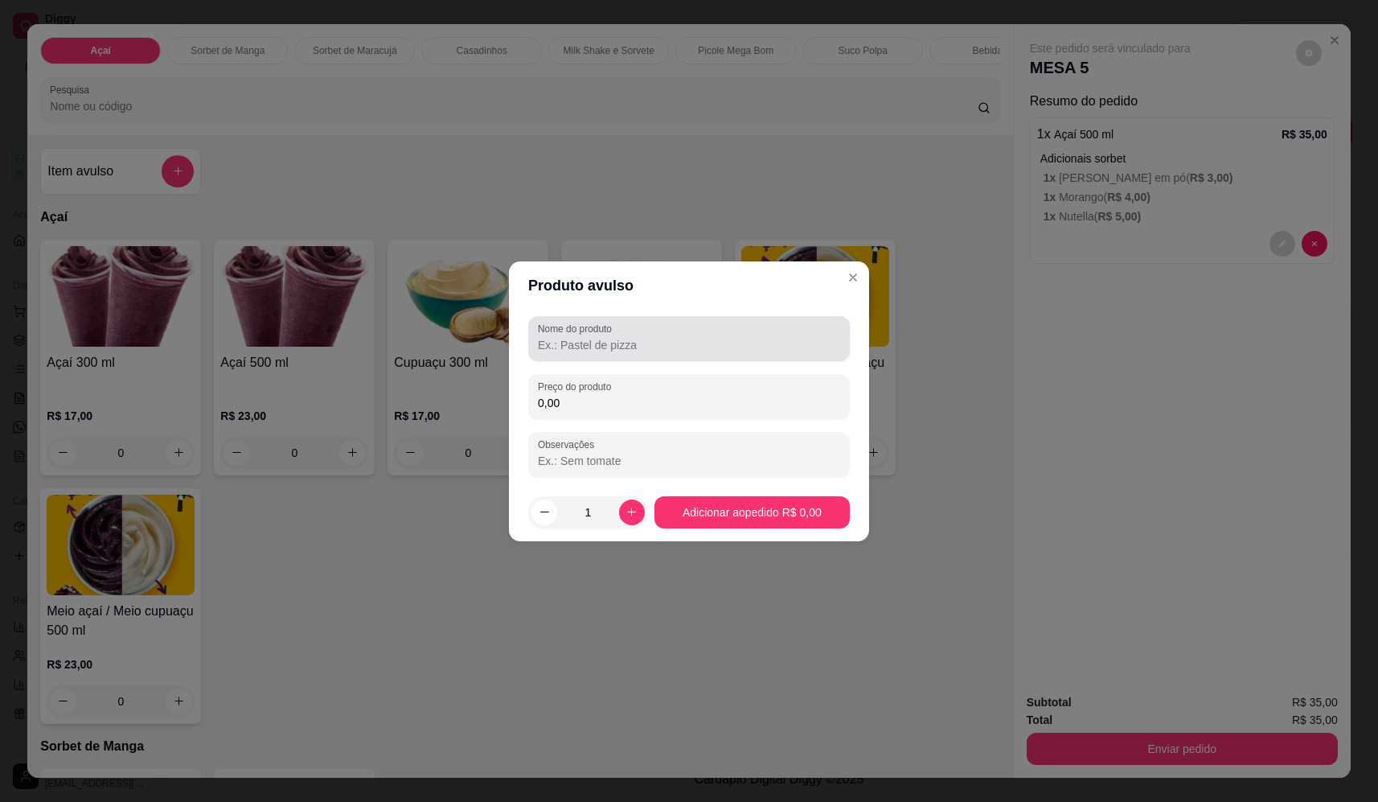
click at [576, 340] on input "Nome do produto" at bounding box center [689, 345] width 302 height 16
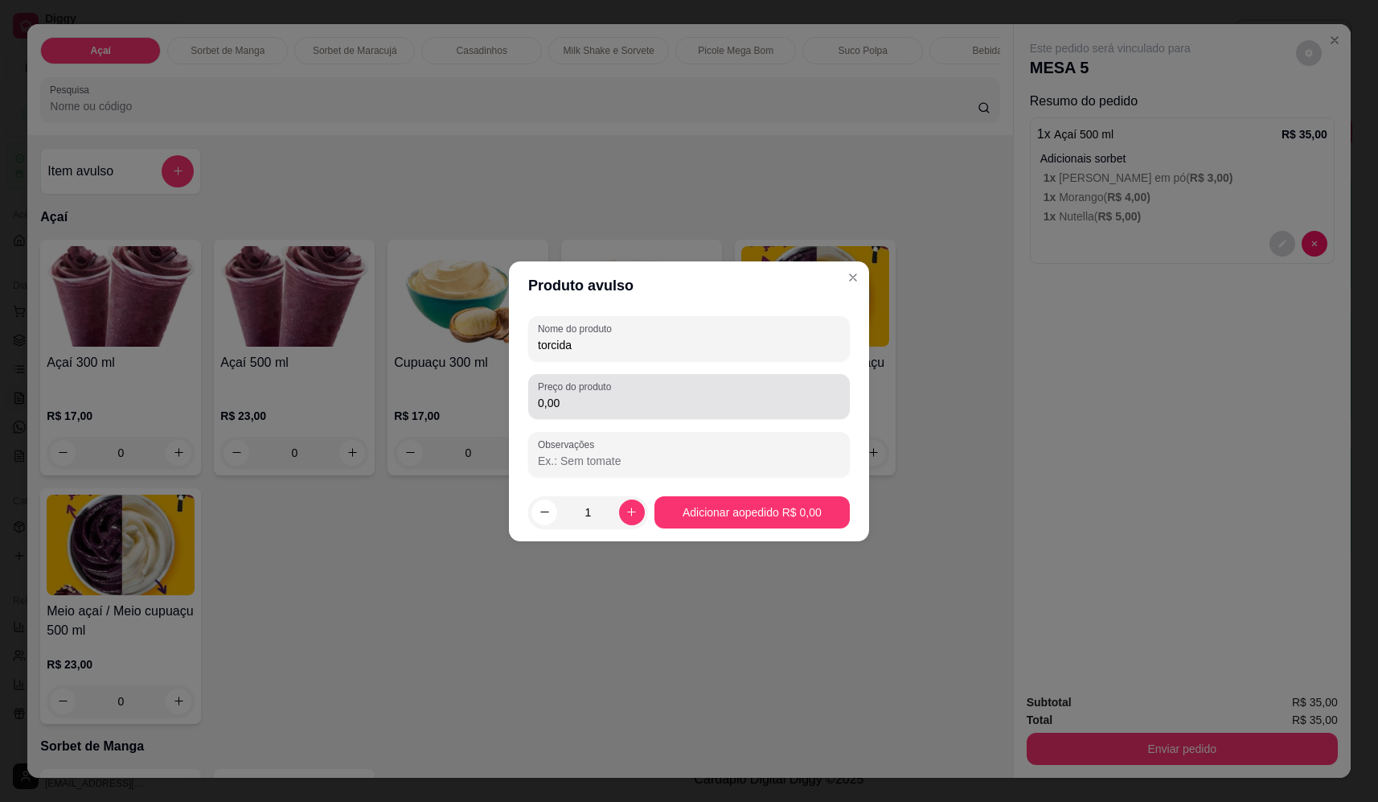
type input "torcida"
click at [729, 407] on input "0,00" at bounding box center [689, 403] width 302 height 16
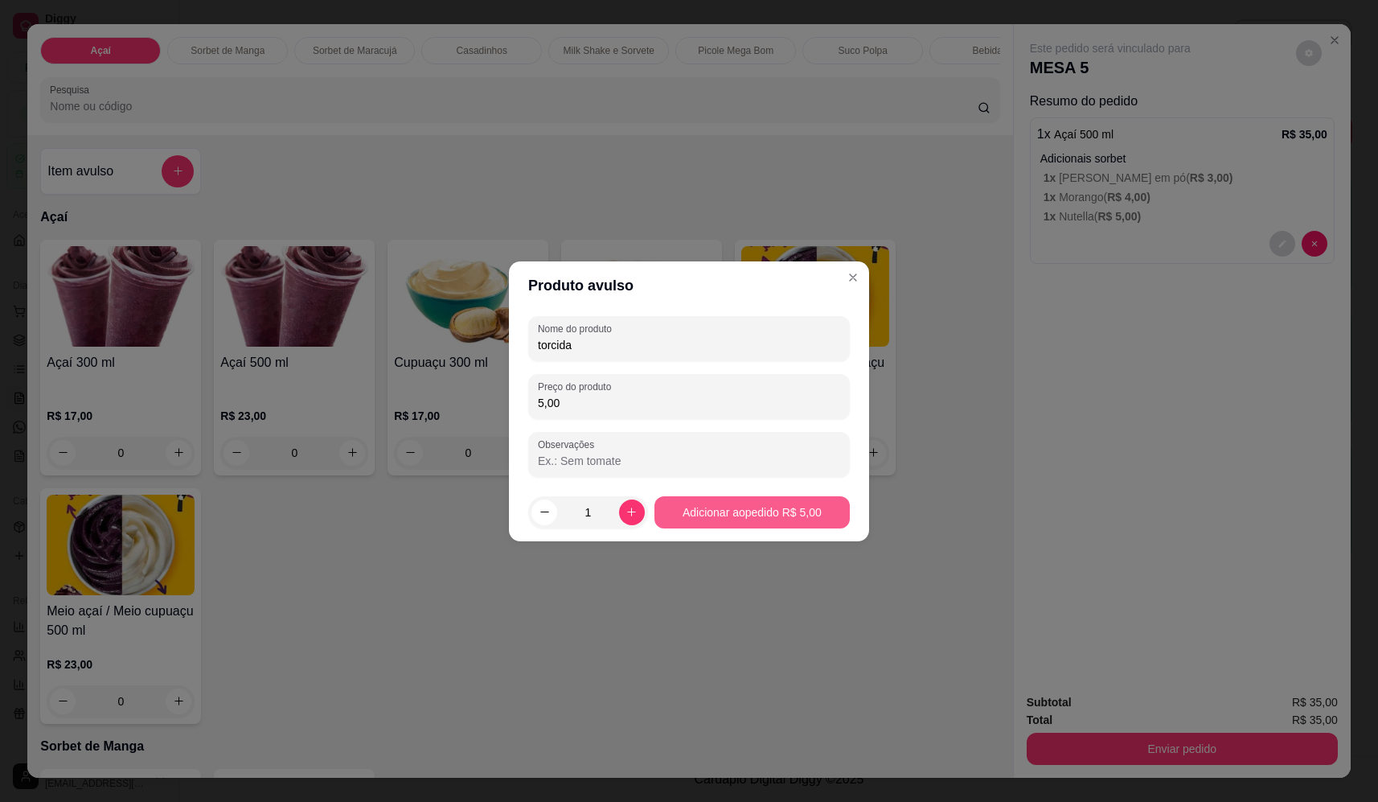
type input "5,00"
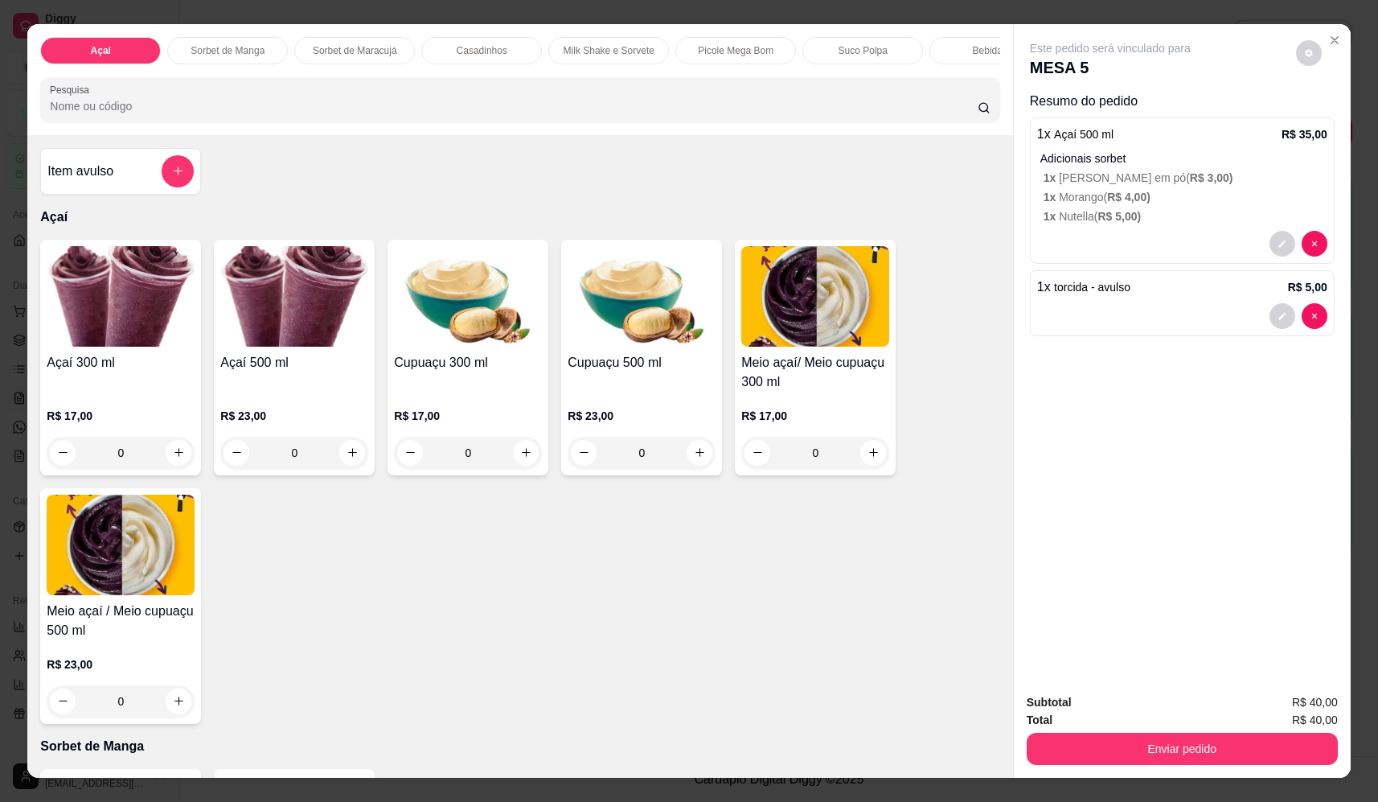
click at [205, 114] on input "Pesquisa" at bounding box center [514, 106] width 928 height 16
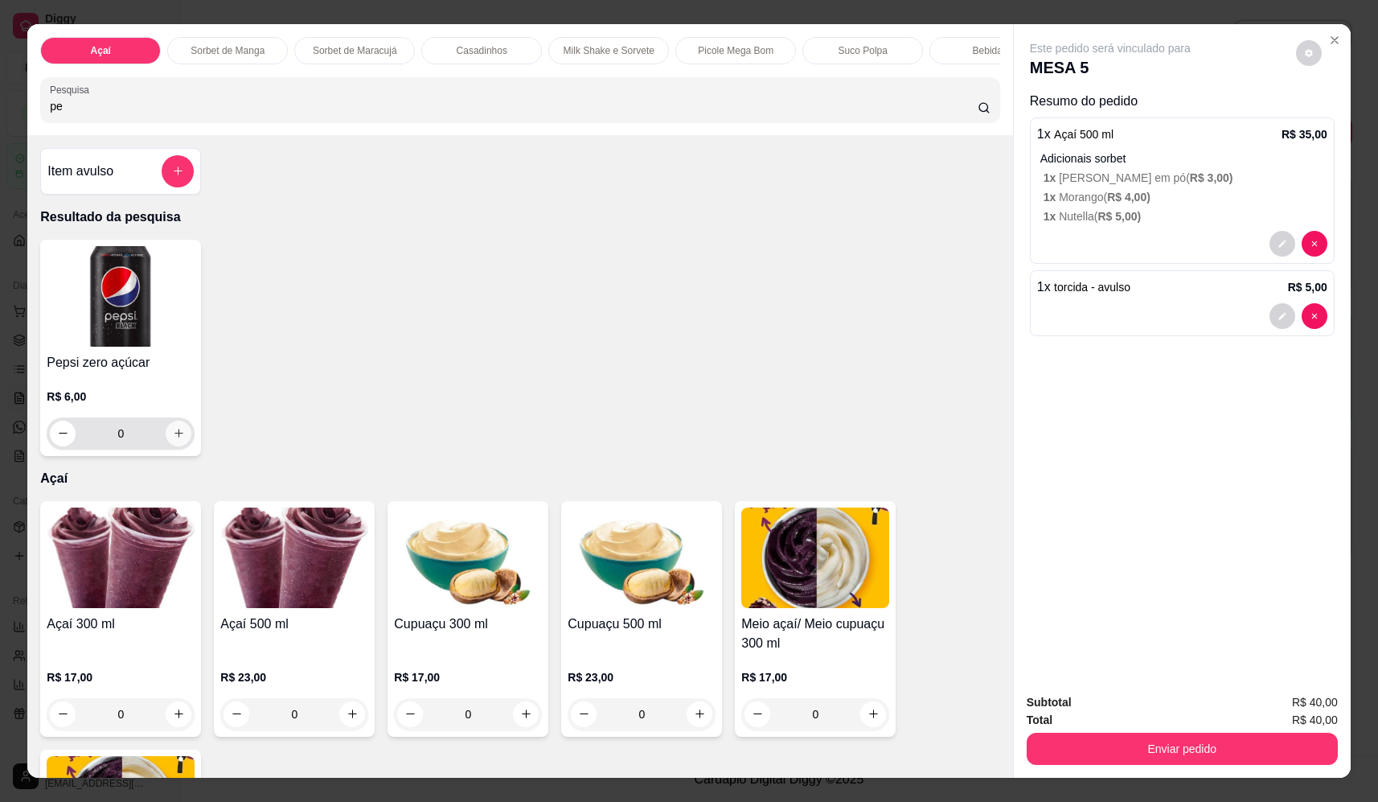
type input "pe"
click at [175, 439] on icon "increase-product-quantity" at bounding box center [179, 433] width 12 height 12
type input "1"
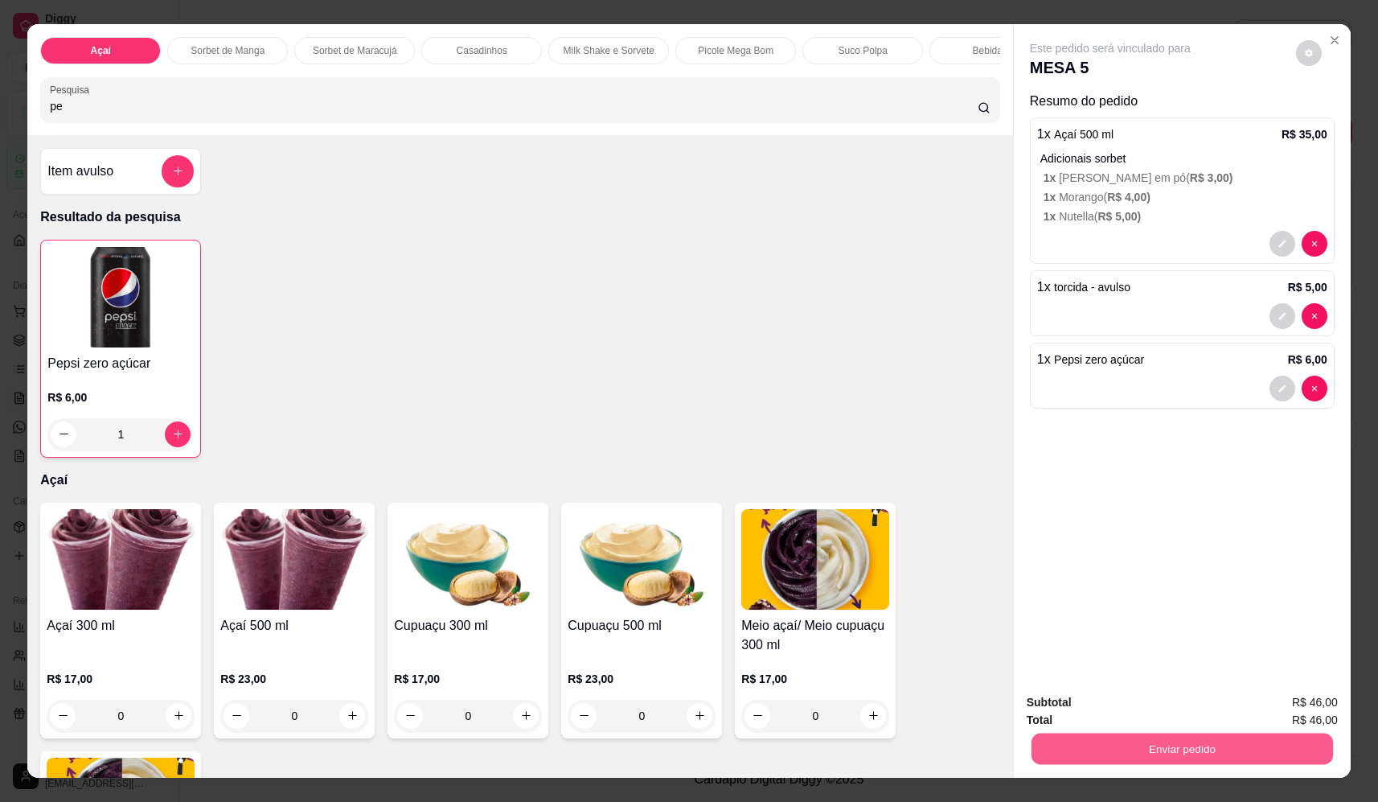
click at [1217, 750] on button "Enviar pedido" at bounding box center [1182, 748] width 301 height 31
click at [1134, 695] on button "Não registrar e enviar pedido" at bounding box center [1128, 709] width 167 height 31
